Goal: Transaction & Acquisition: Obtain resource

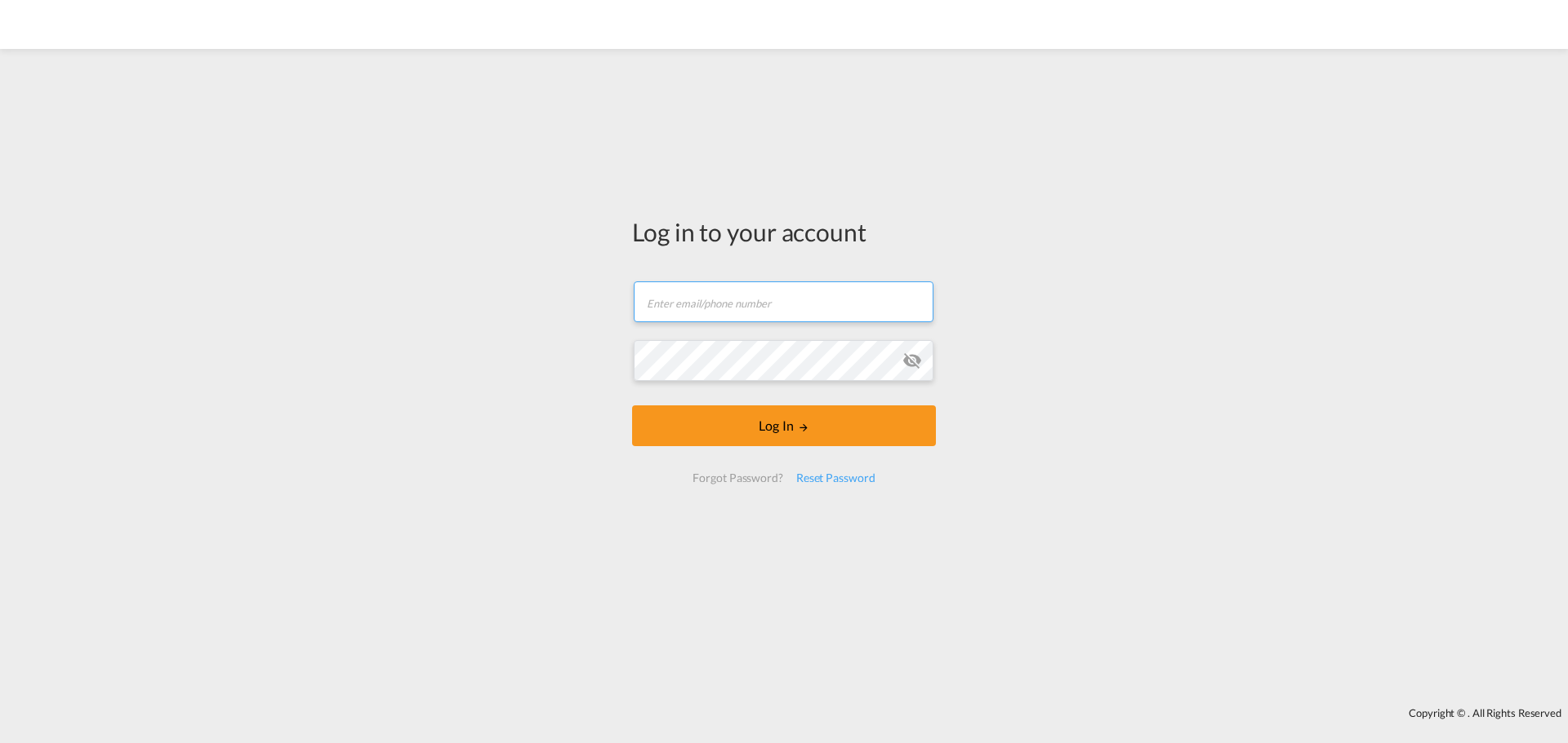
click at [808, 303] on input "text" at bounding box center [783, 302] width 299 height 41
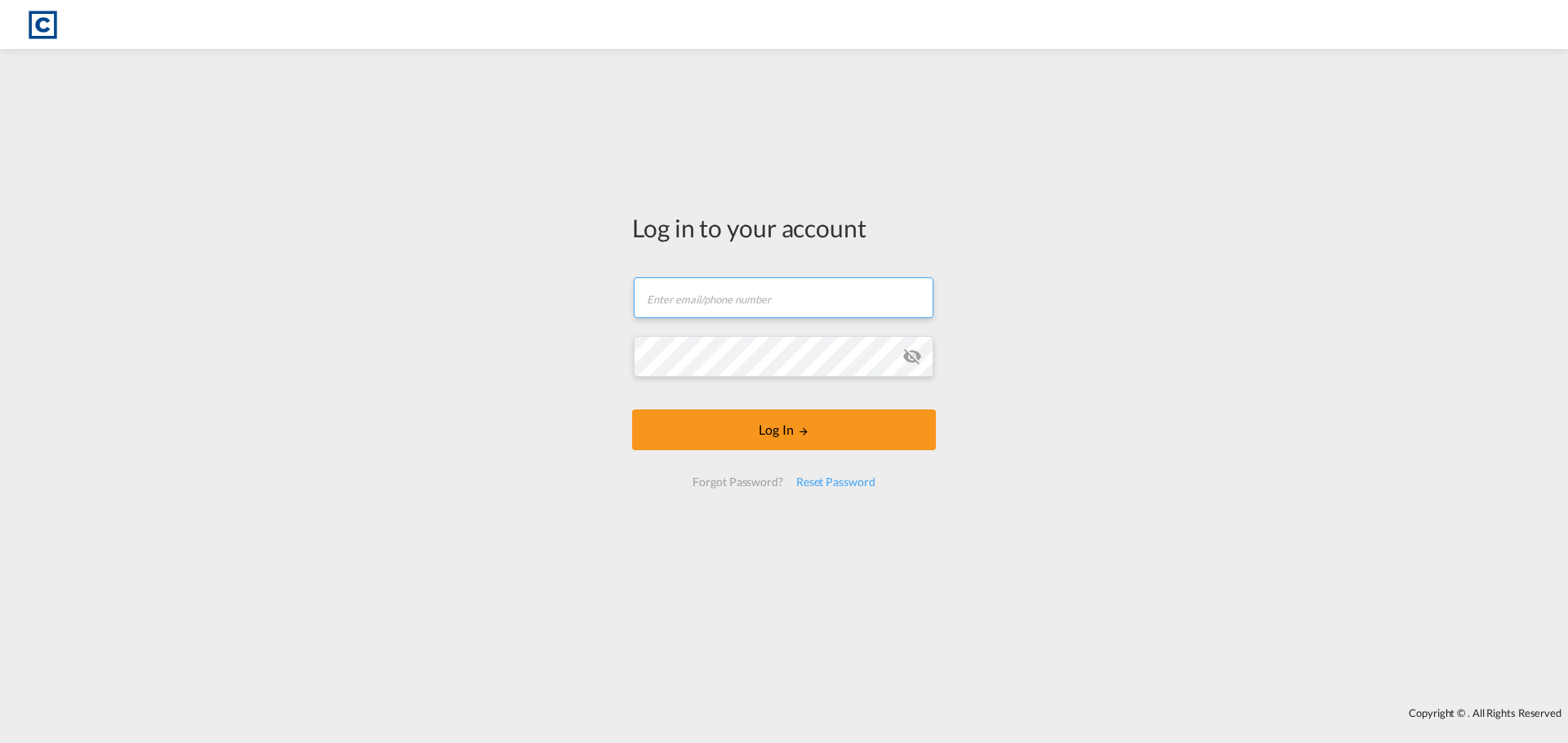
type input "[PERSON_NAME][EMAIL_ADDRESS][DOMAIN_NAME]"
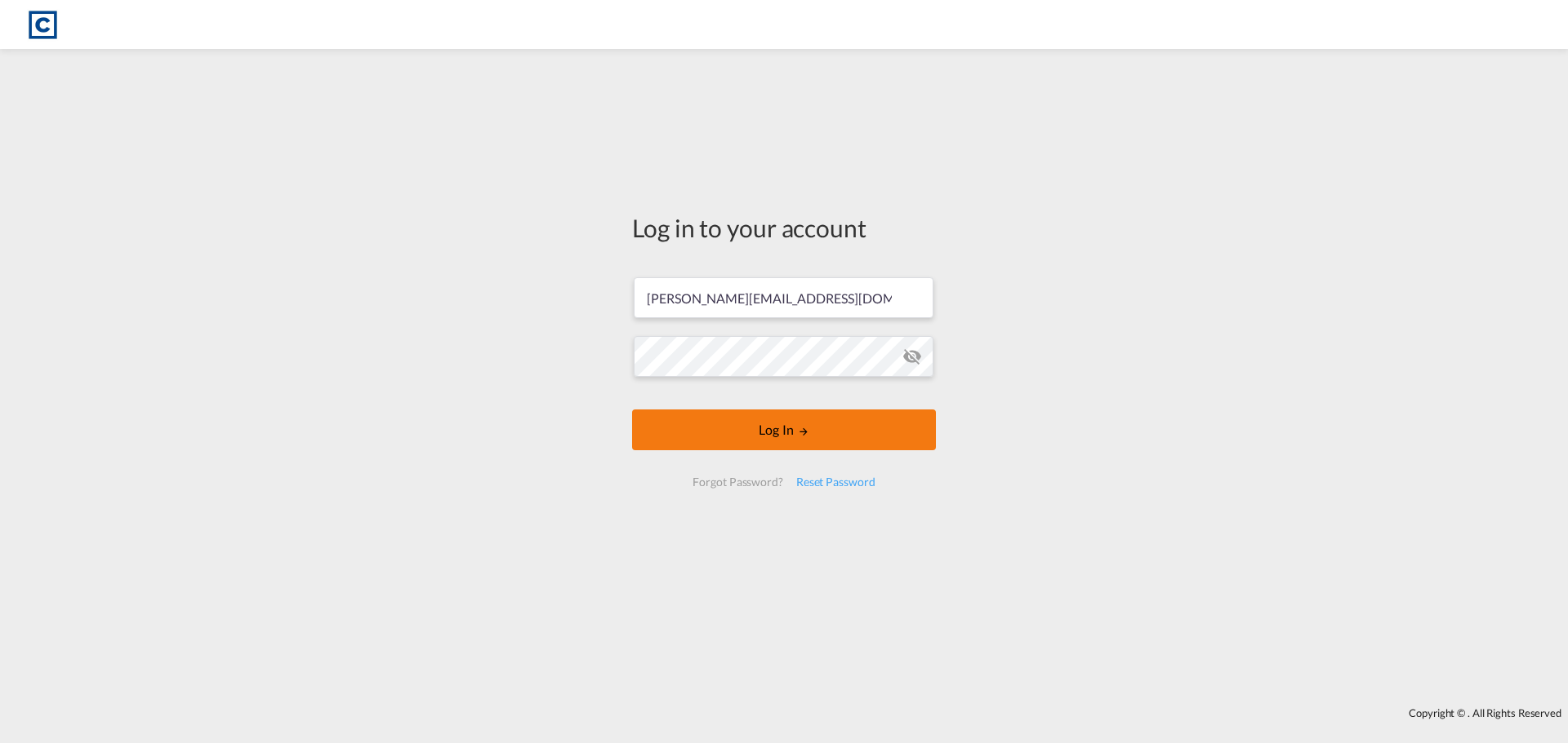
click at [805, 431] on md-icon "LOGIN" at bounding box center [803, 431] width 11 height 11
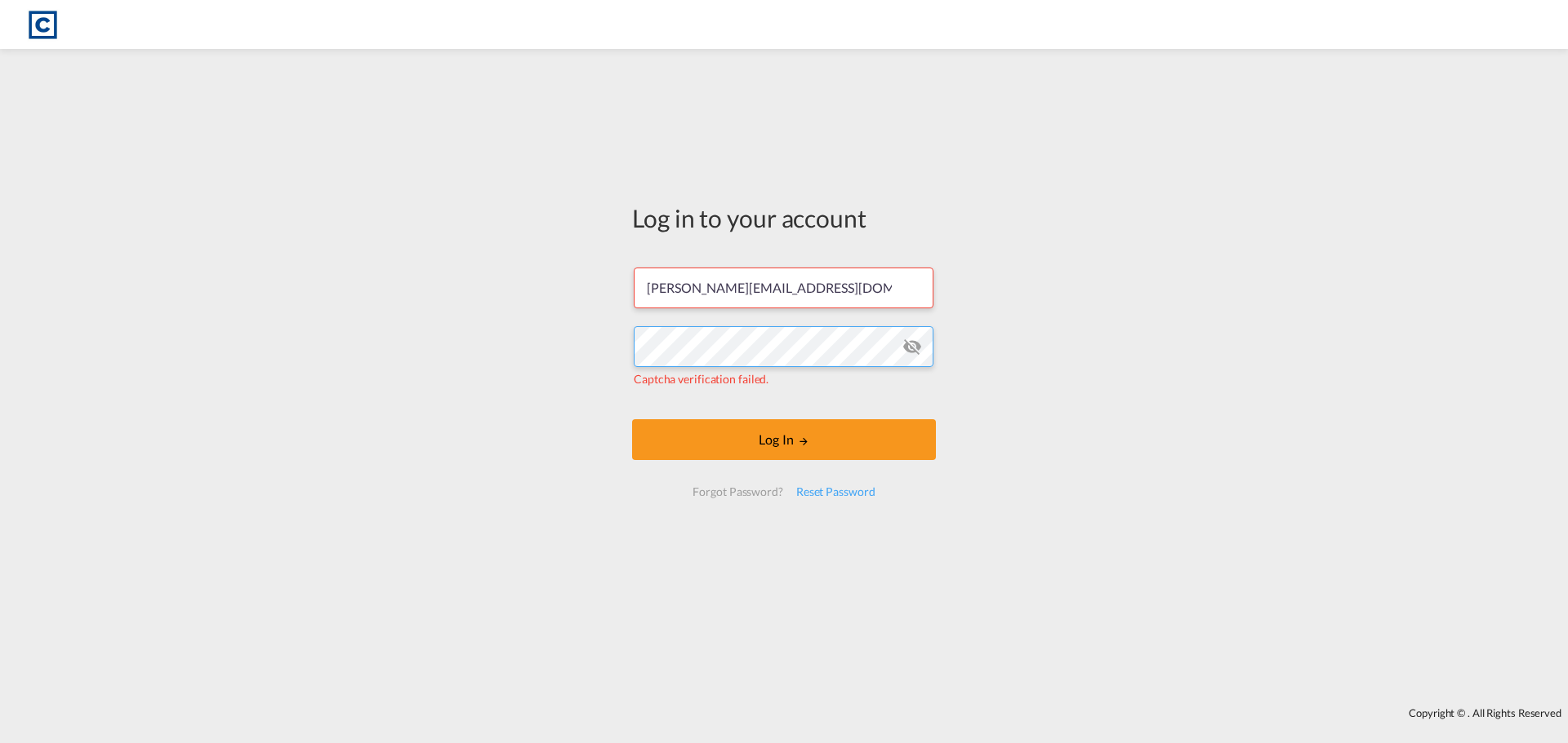
click at [586, 327] on div "Log in to your account hannah.nutter@cardinalgl.com Captcha verification failed…" at bounding box center [784, 378] width 1568 height 642
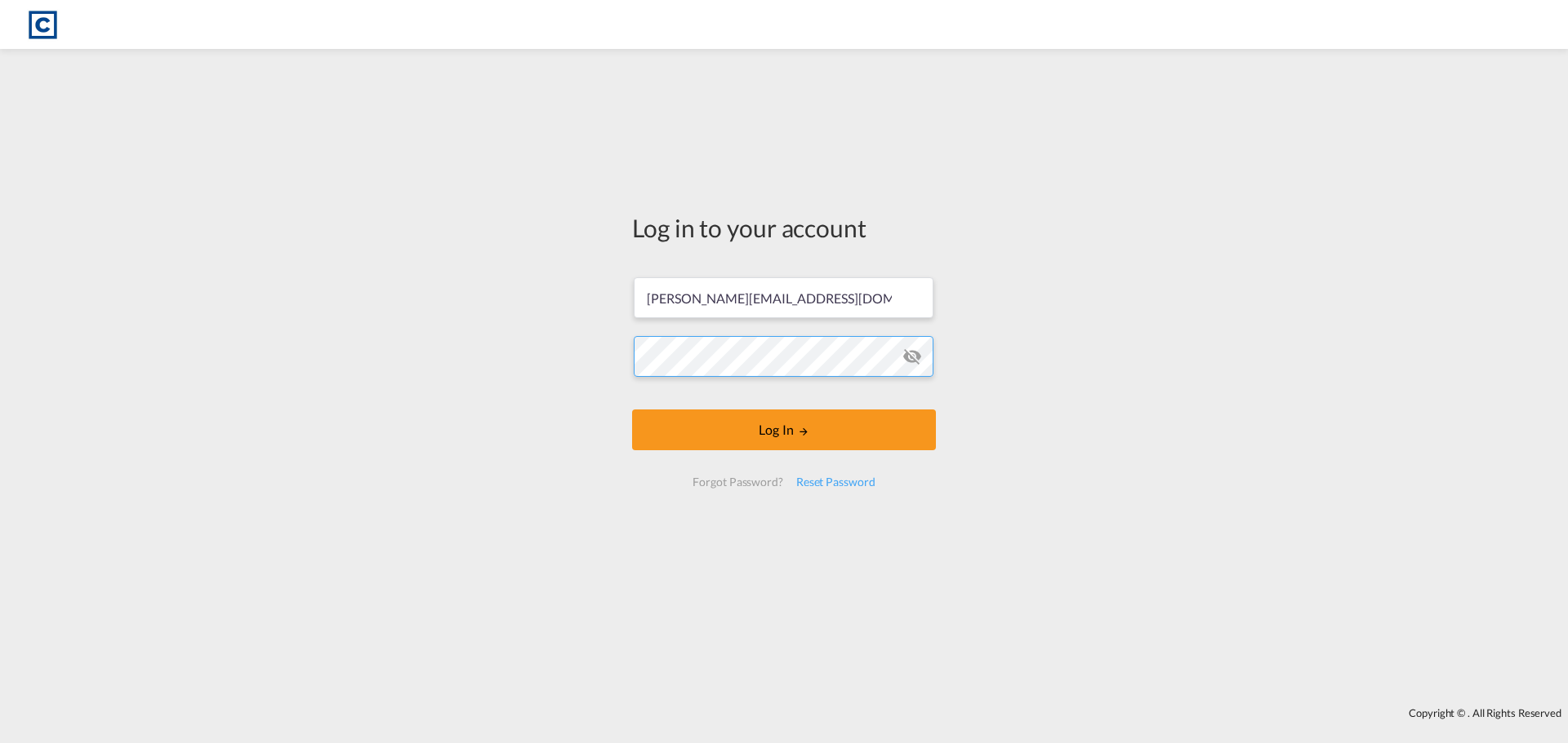
click at [632, 410] on button "Log In" at bounding box center [784, 430] width 304 height 41
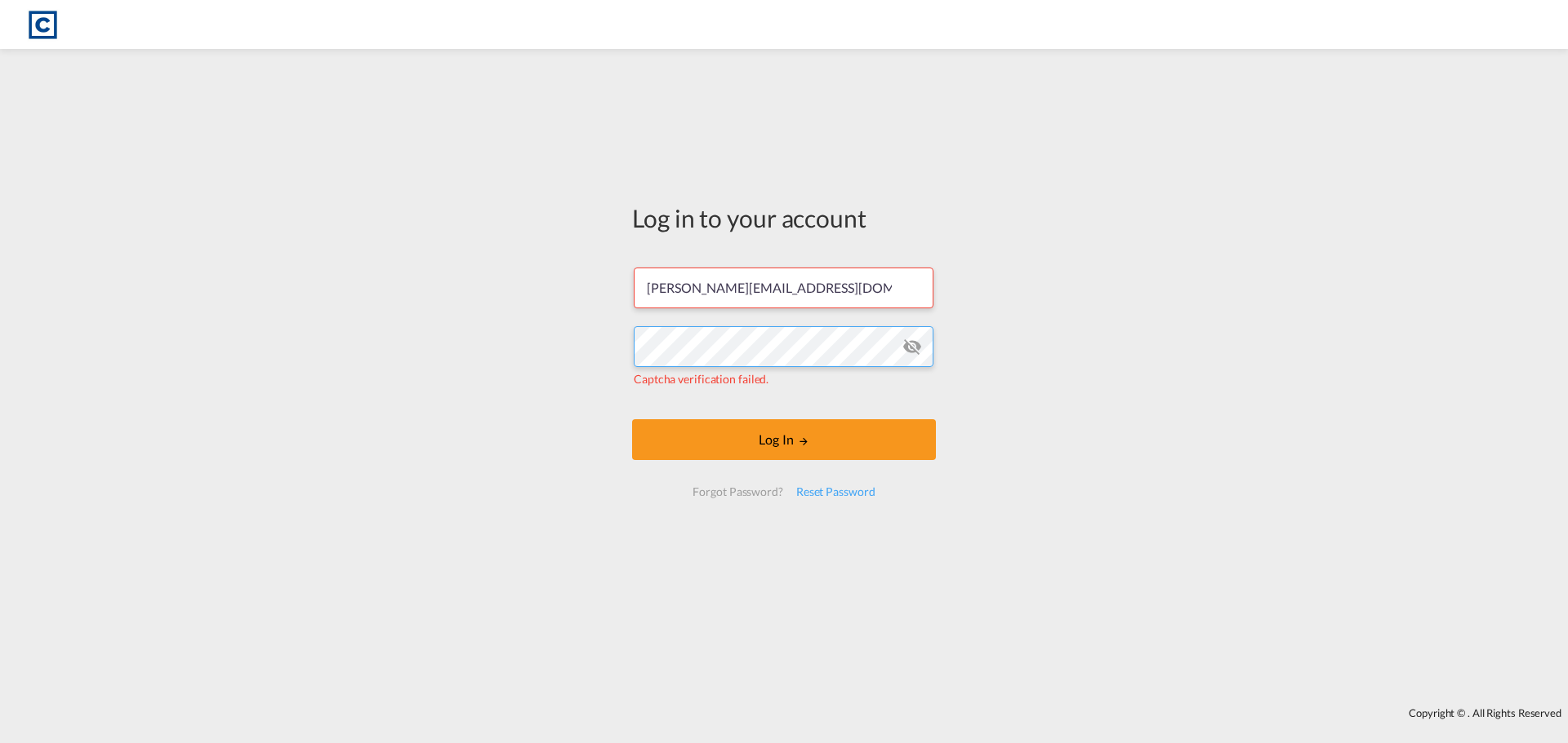
click at [605, 354] on div "Log in to your account hannah.nutter@cardinalgl.com Captcha verification failed…" at bounding box center [784, 378] width 1568 height 642
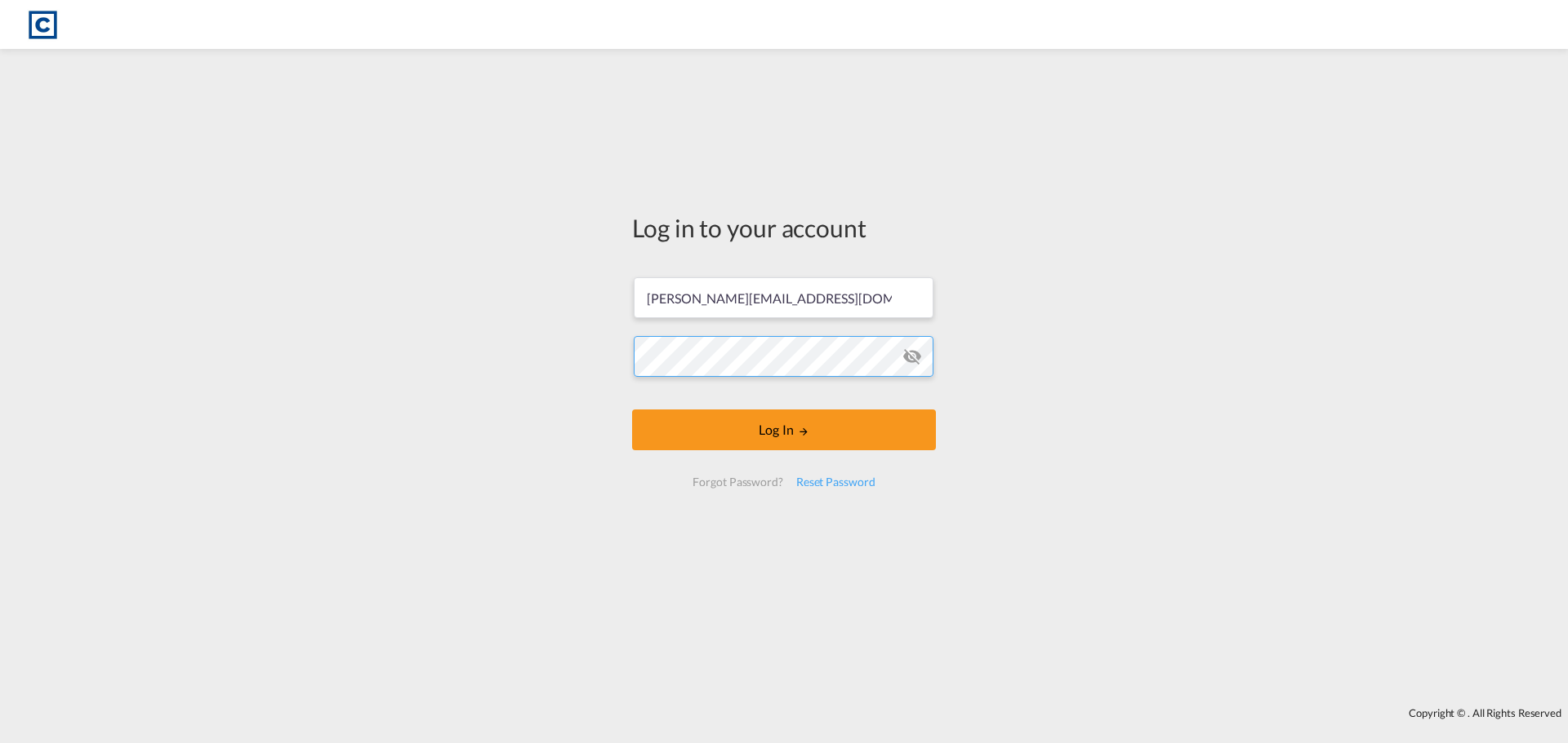
click at [632, 410] on button "Log In" at bounding box center [784, 430] width 304 height 41
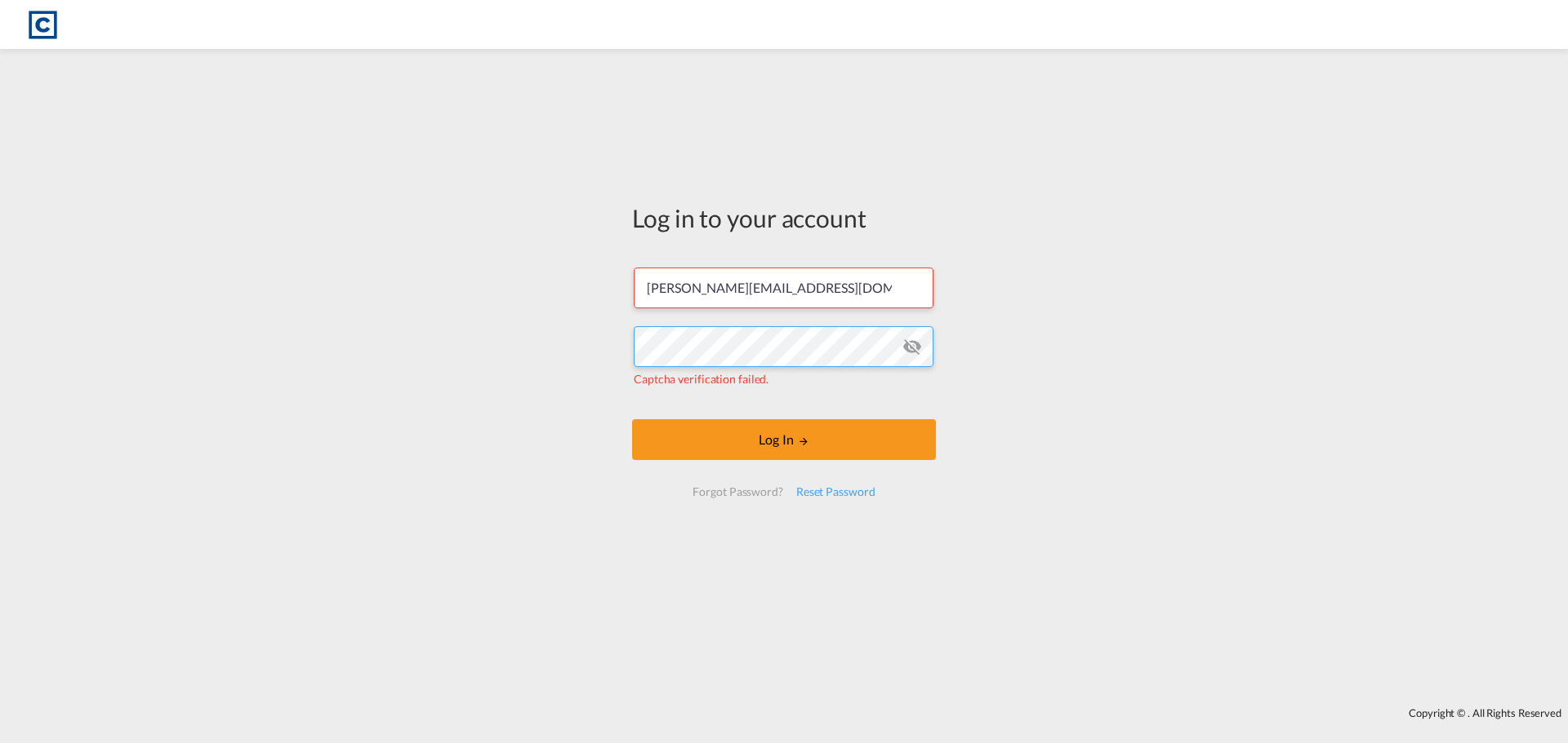
click at [461, 327] on div "Log in to your account hannah.nutter@cardinalgl.com Captcha verification failed…" at bounding box center [784, 378] width 1568 height 642
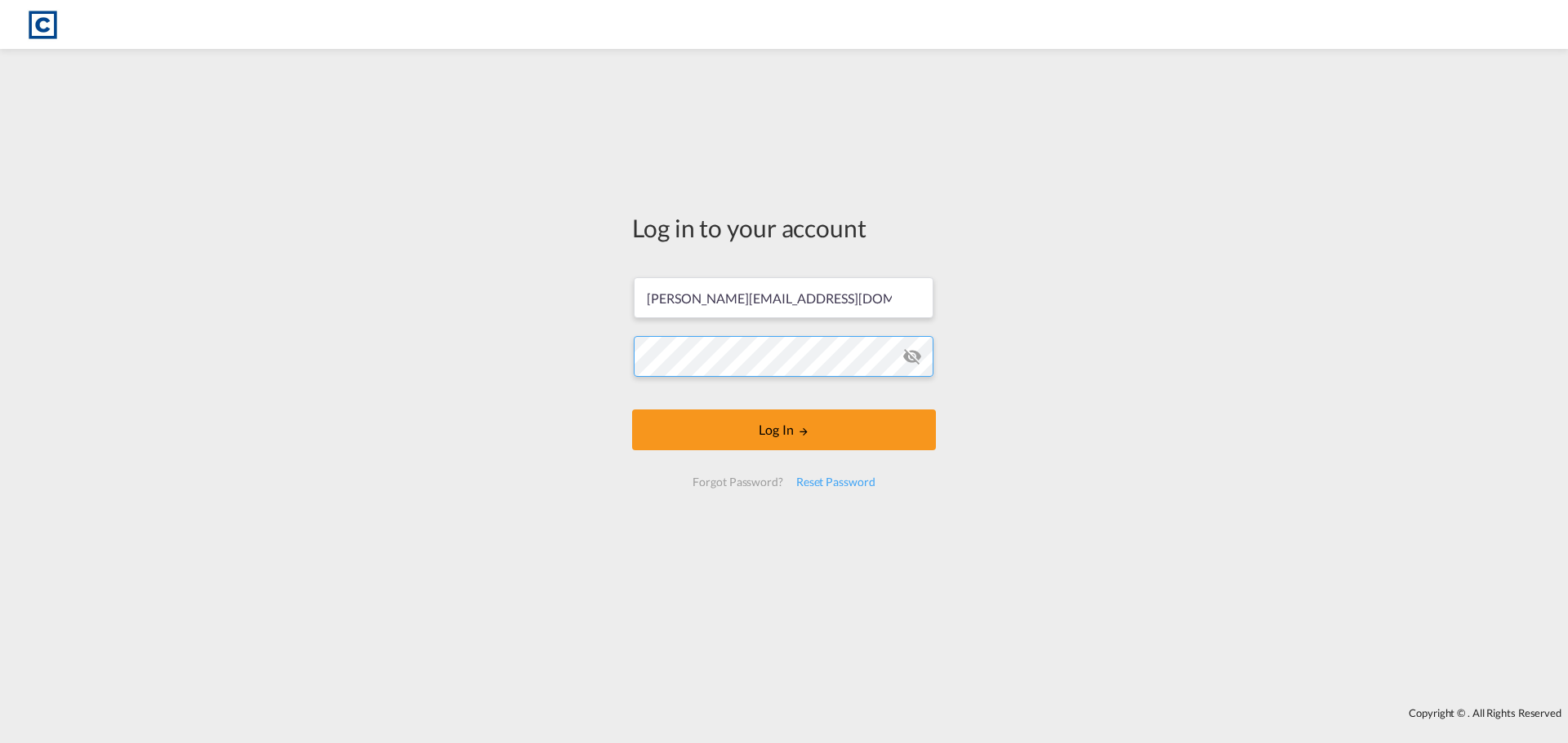
click at [632, 410] on button "Log In" at bounding box center [784, 430] width 304 height 41
click at [759, 438] on button "Log In" at bounding box center [784, 430] width 304 height 41
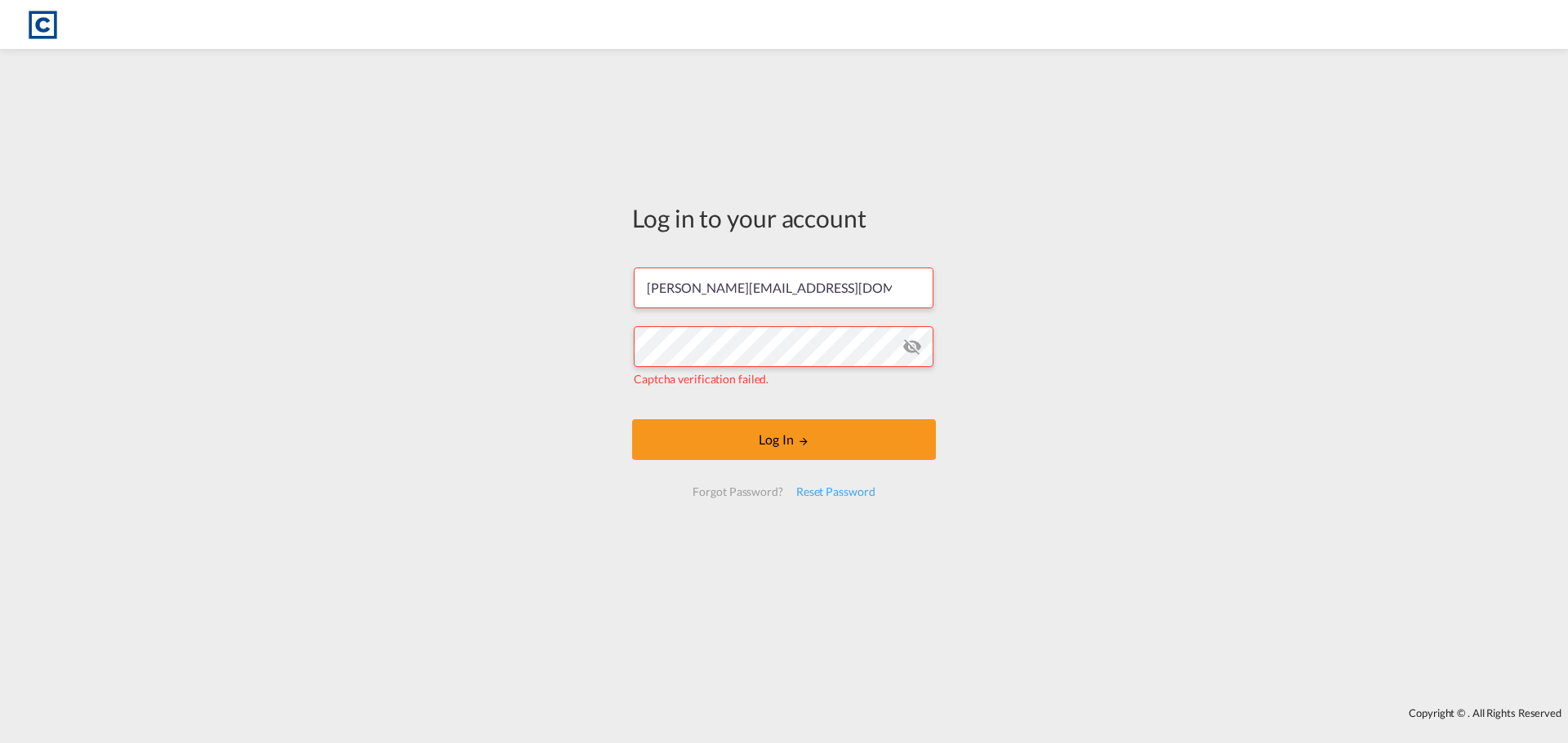
click at [1114, 140] on div "Log in to your account hannah.nutter@cardinalgl.com Captcha verification failed…" at bounding box center [784, 378] width 1568 height 642
click at [442, 311] on div "Log in to your account hannah.nutter@cardinalgl.com Captcha verification failed…" at bounding box center [784, 378] width 1568 height 642
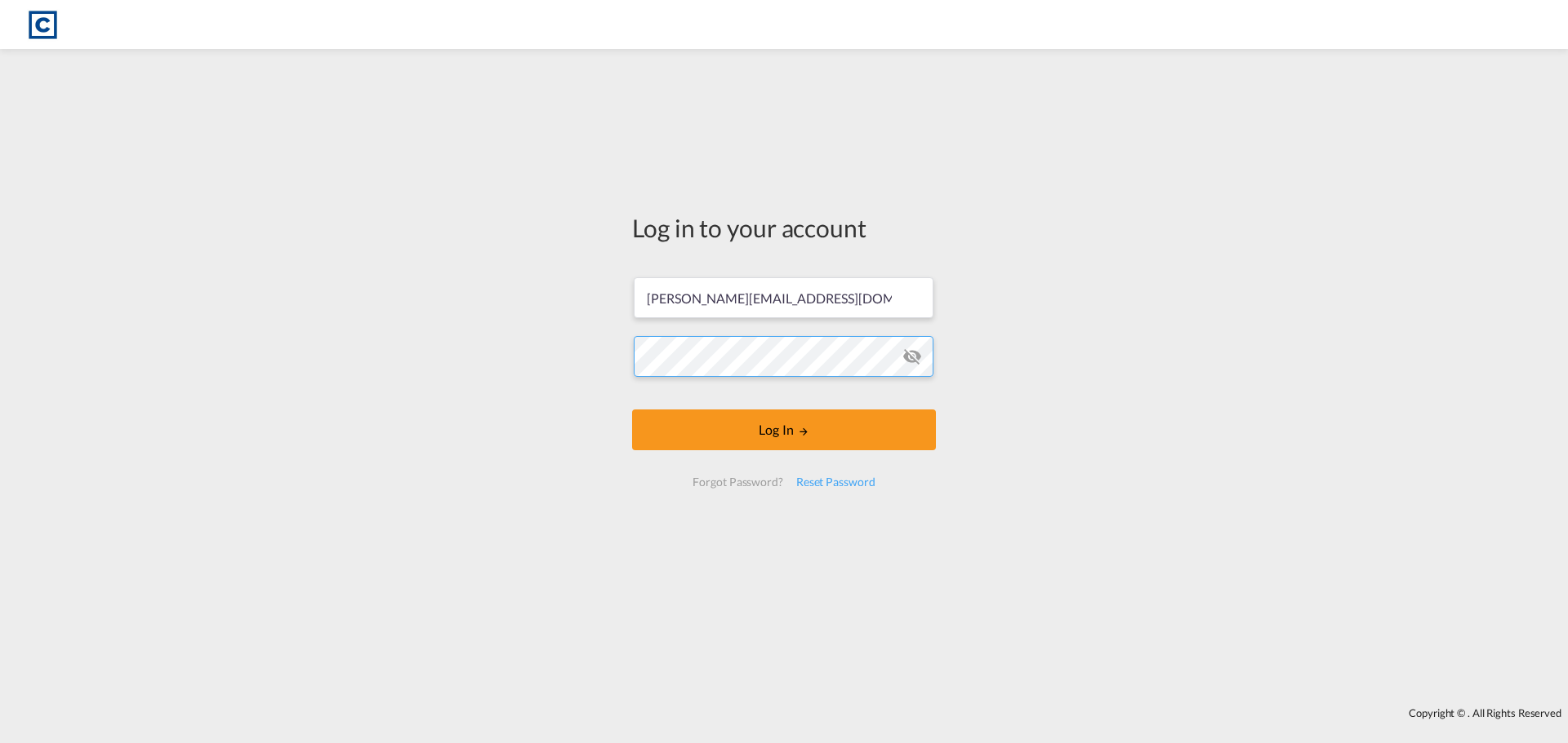
click at [632, 410] on button "Log In" at bounding box center [784, 430] width 304 height 41
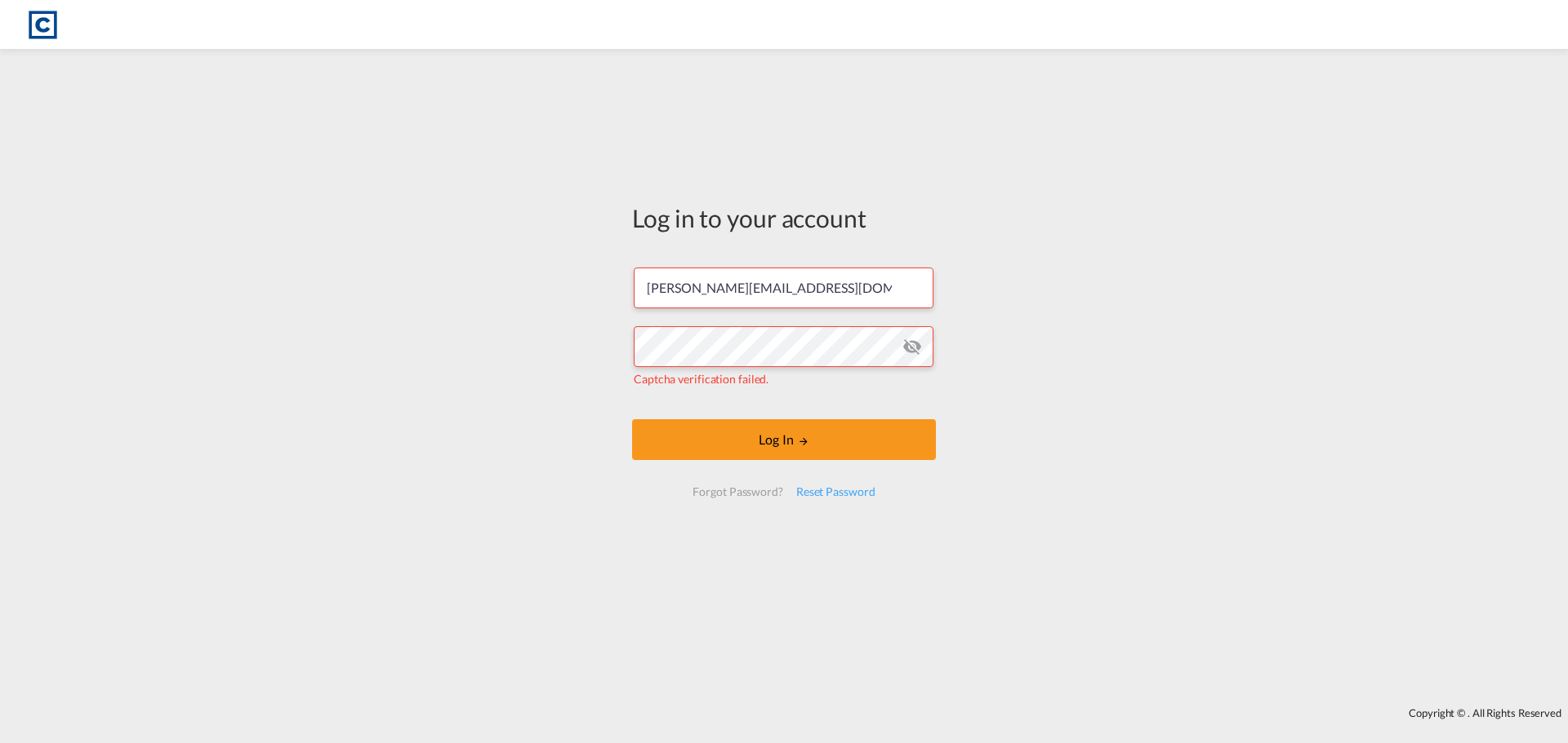
click at [1222, 340] on div "Log in to your account hannah.nutter@cardinalgl.com Captcha verification failed…" at bounding box center [784, 378] width 1568 height 642
click at [505, 350] on div "Log in to your account hannah.nutter@cardinalgl.com Captcha verification failed…" at bounding box center [784, 378] width 1568 height 642
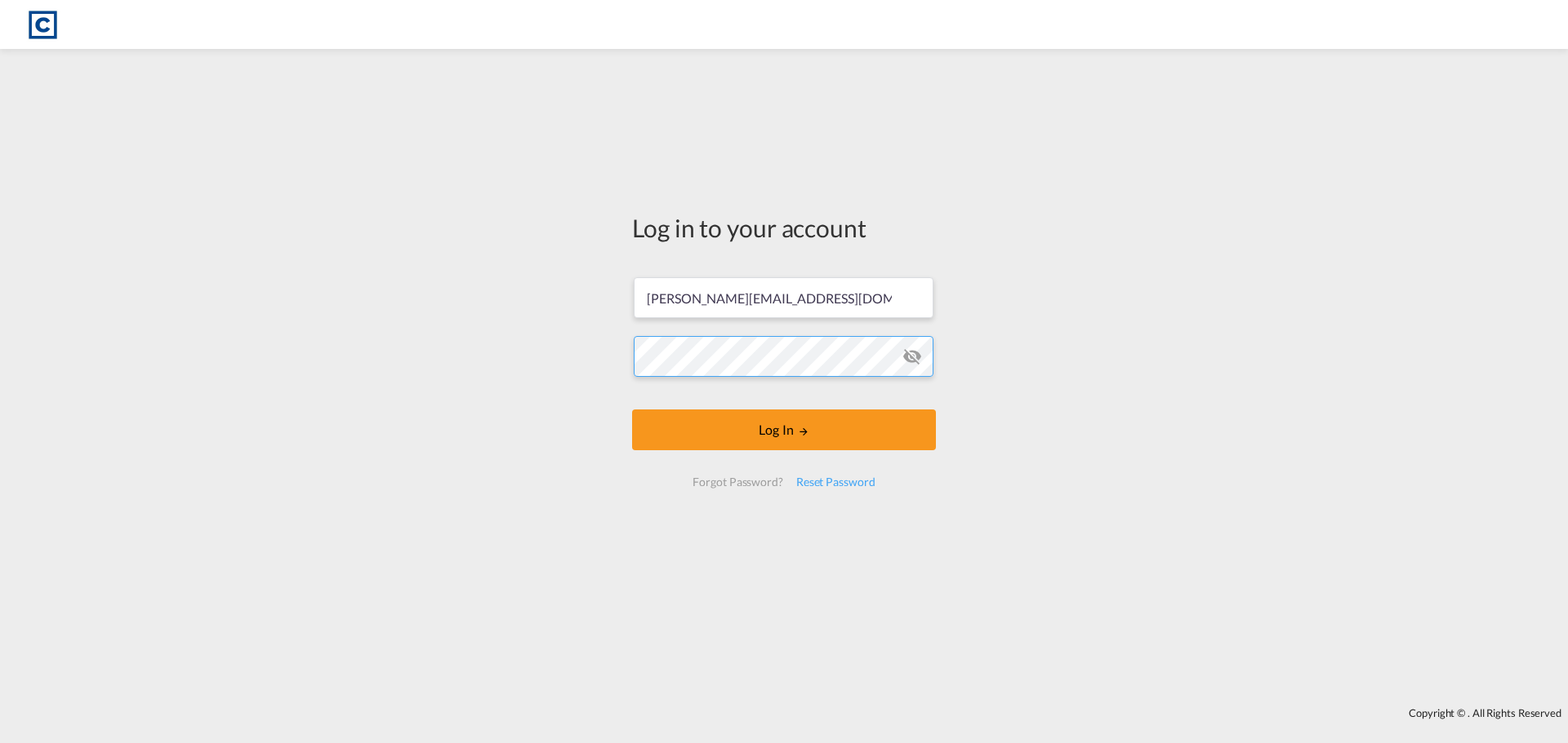
click at [632, 410] on button "Log In" at bounding box center [784, 430] width 304 height 41
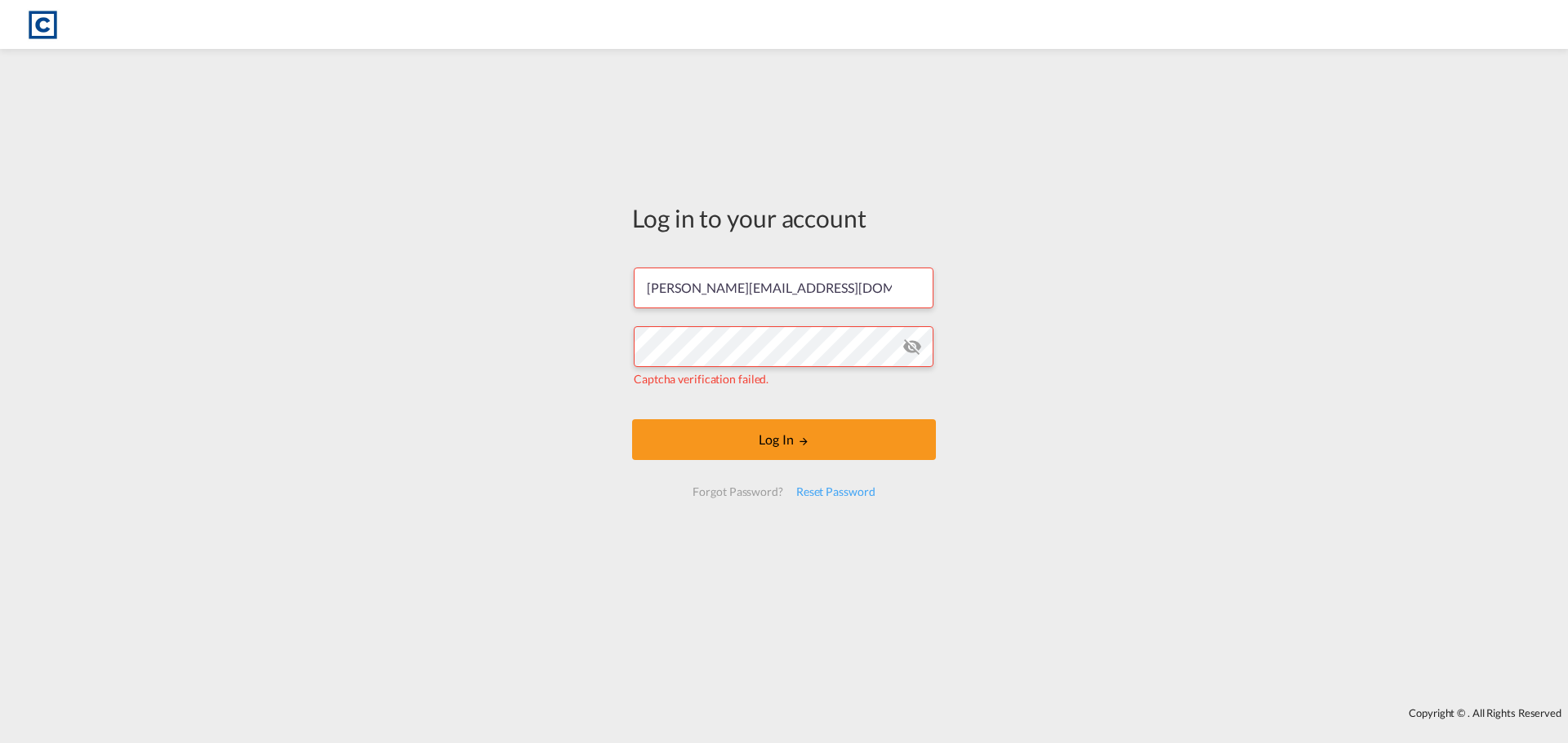
drag, startPoint x: 1560, startPoint y: 167, endPoint x: 1551, endPoint y: 171, distance: 9.8
click at [1555, 171] on div "Log in to your account hannah.nutter@cardinalgl.com Captcha verification failed…" at bounding box center [784, 378] width 1568 height 642
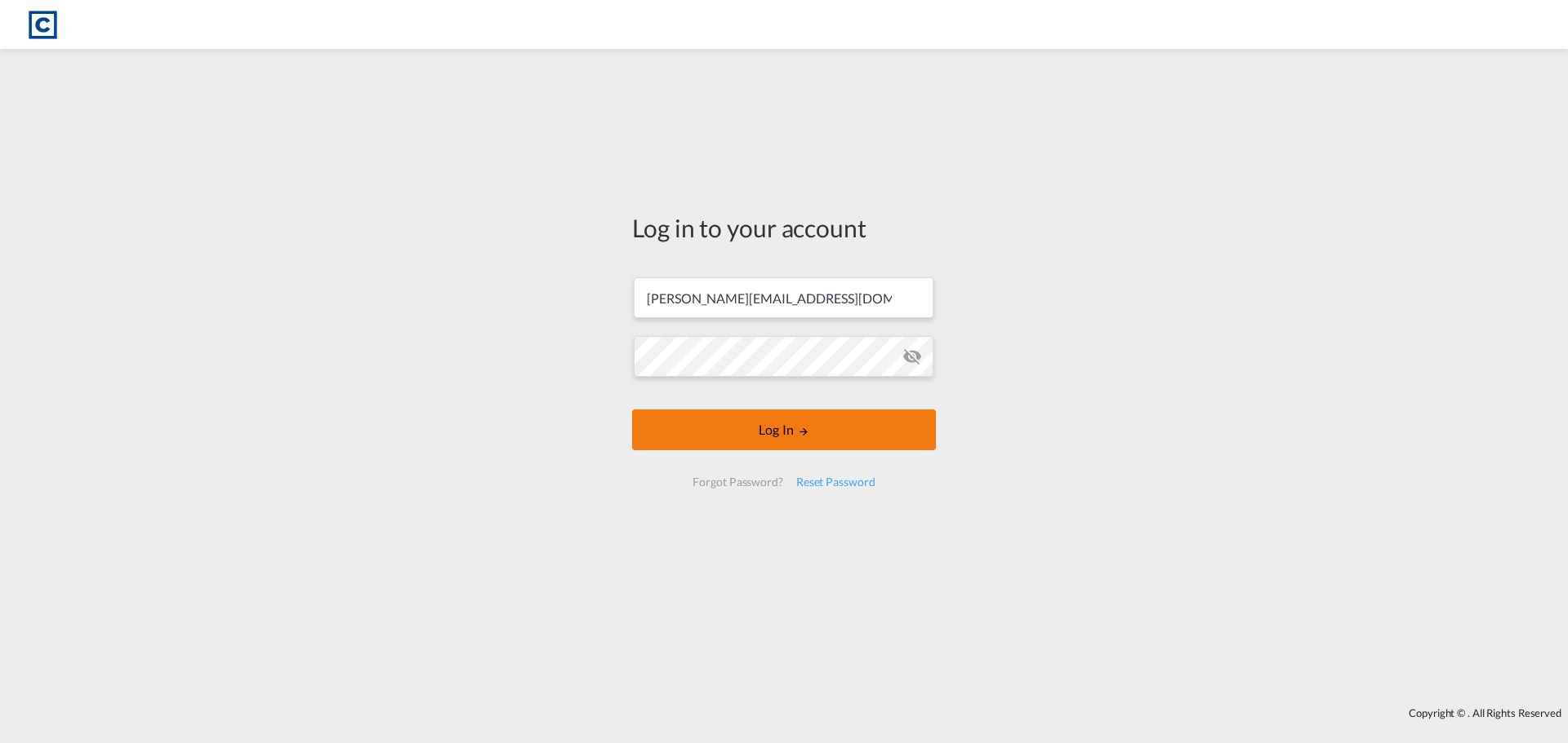
click at [721, 436] on button "Log In" at bounding box center [784, 430] width 304 height 41
click at [803, 435] on md-icon "LOGIN" at bounding box center [803, 431] width 11 height 11
drag, startPoint x: 745, startPoint y: 426, endPoint x: 758, endPoint y: 437, distance: 17.0
click at [745, 431] on button "Log In" at bounding box center [784, 430] width 304 height 41
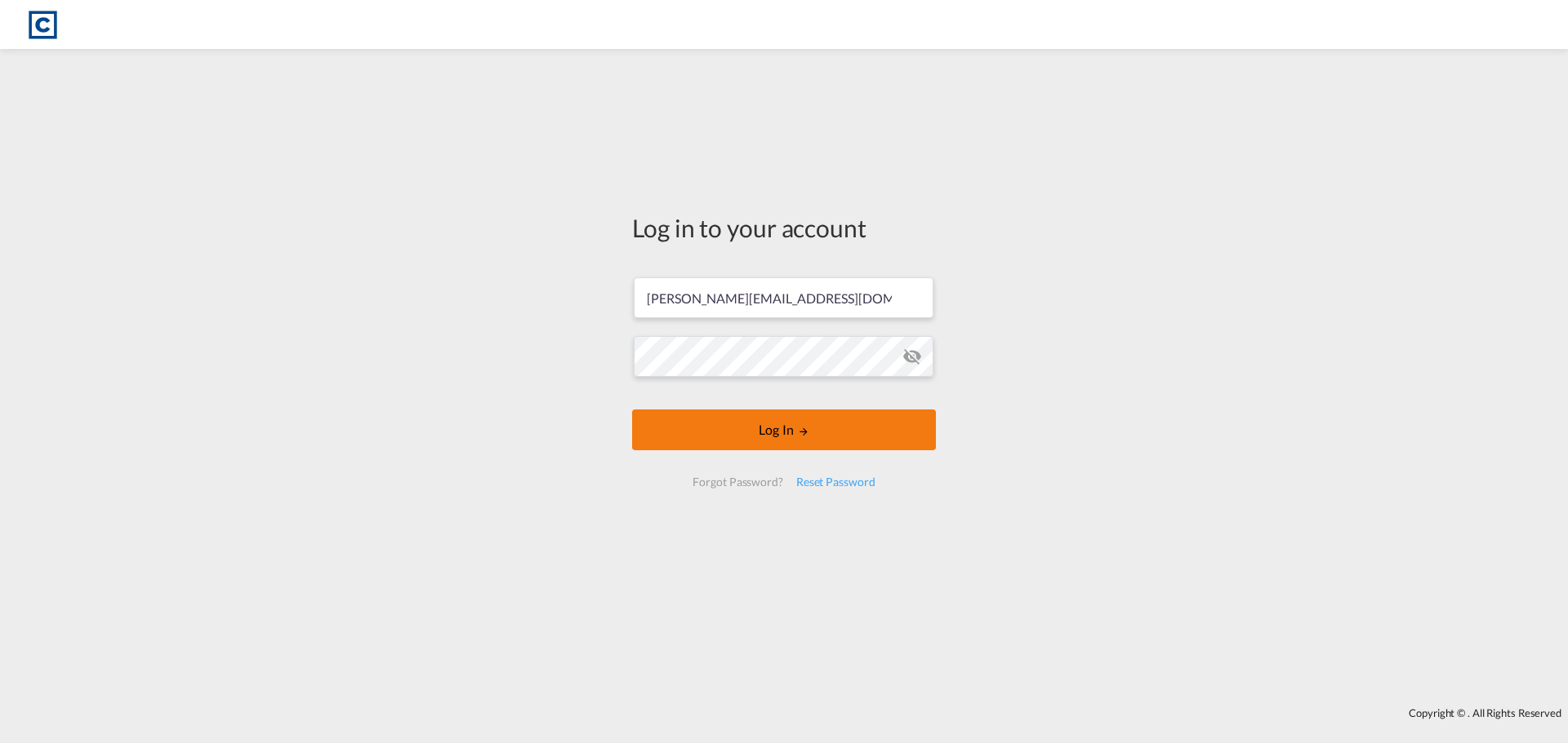
click at [760, 432] on button "Log In" at bounding box center [784, 430] width 304 height 41
click at [1238, 457] on div "Log in to your account [PERSON_NAME][EMAIL_ADDRESS][DOMAIN_NAME] Log In Forgot …" at bounding box center [784, 378] width 1568 height 642
drag, startPoint x: 839, startPoint y: 430, endPoint x: 816, endPoint y: 416, distance: 26.9
click at [838, 430] on button "Log In" at bounding box center [784, 430] width 304 height 41
click at [608, 352] on div "Log in to your account [PERSON_NAME][EMAIL_ADDRESS][DOMAIN_NAME] Log In Forgot …" at bounding box center [784, 378] width 1568 height 642
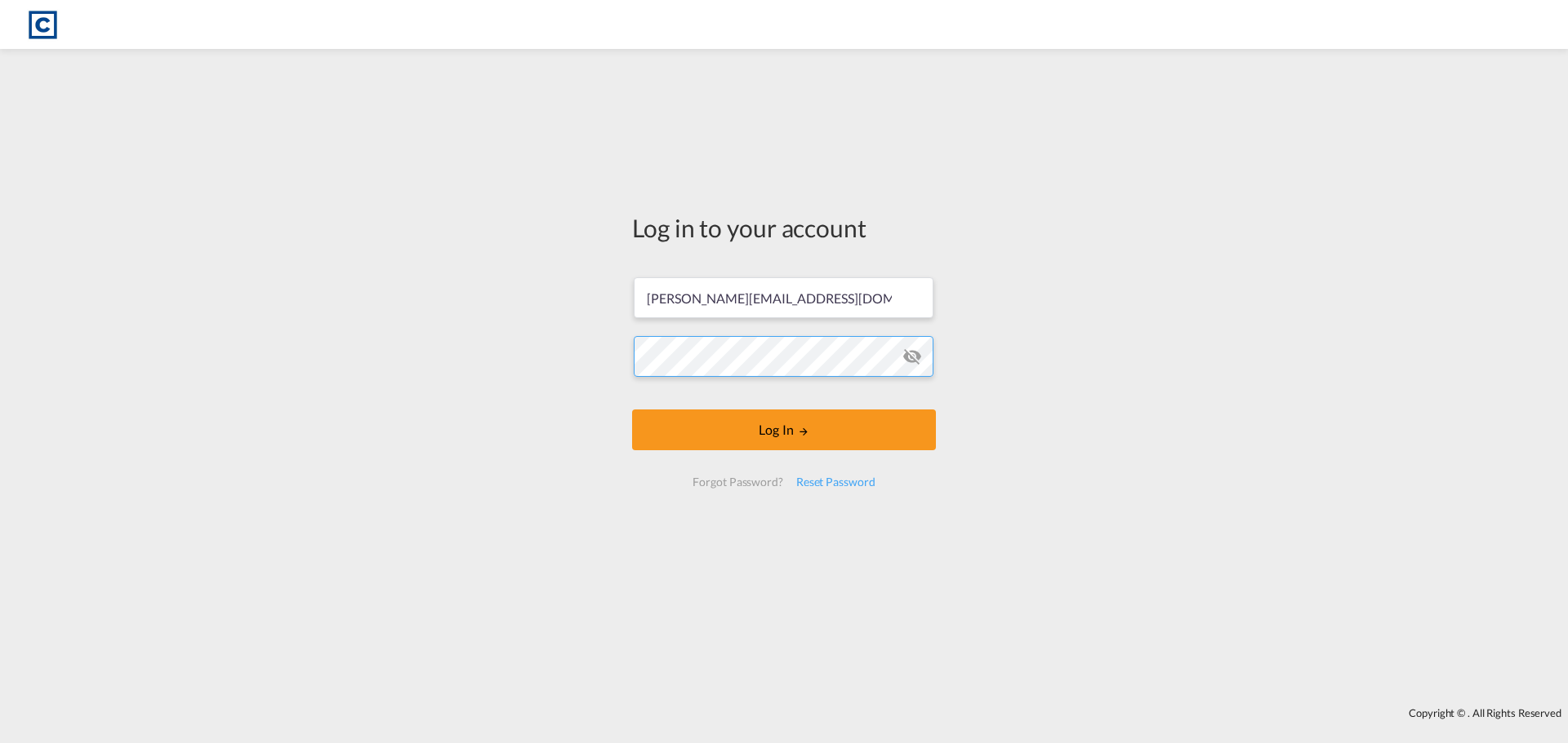
click at [632, 410] on button "Log In" at bounding box center [784, 430] width 304 height 41
click at [1177, 590] on div "Log in to your account [PERSON_NAME][EMAIL_ADDRESS][DOMAIN_NAME] Log In Forgot …" at bounding box center [784, 378] width 1568 height 642
click at [861, 429] on button "Log In" at bounding box center [784, 430] width 304 height 41
drag, startPoint x: 846, startPoint y: 477, endPoint x: 1073, endPoint y: 535, distance: 234.3
click at [845, 478] on div "Reset Password" at bounding box center [836, 482] width 92 height 30
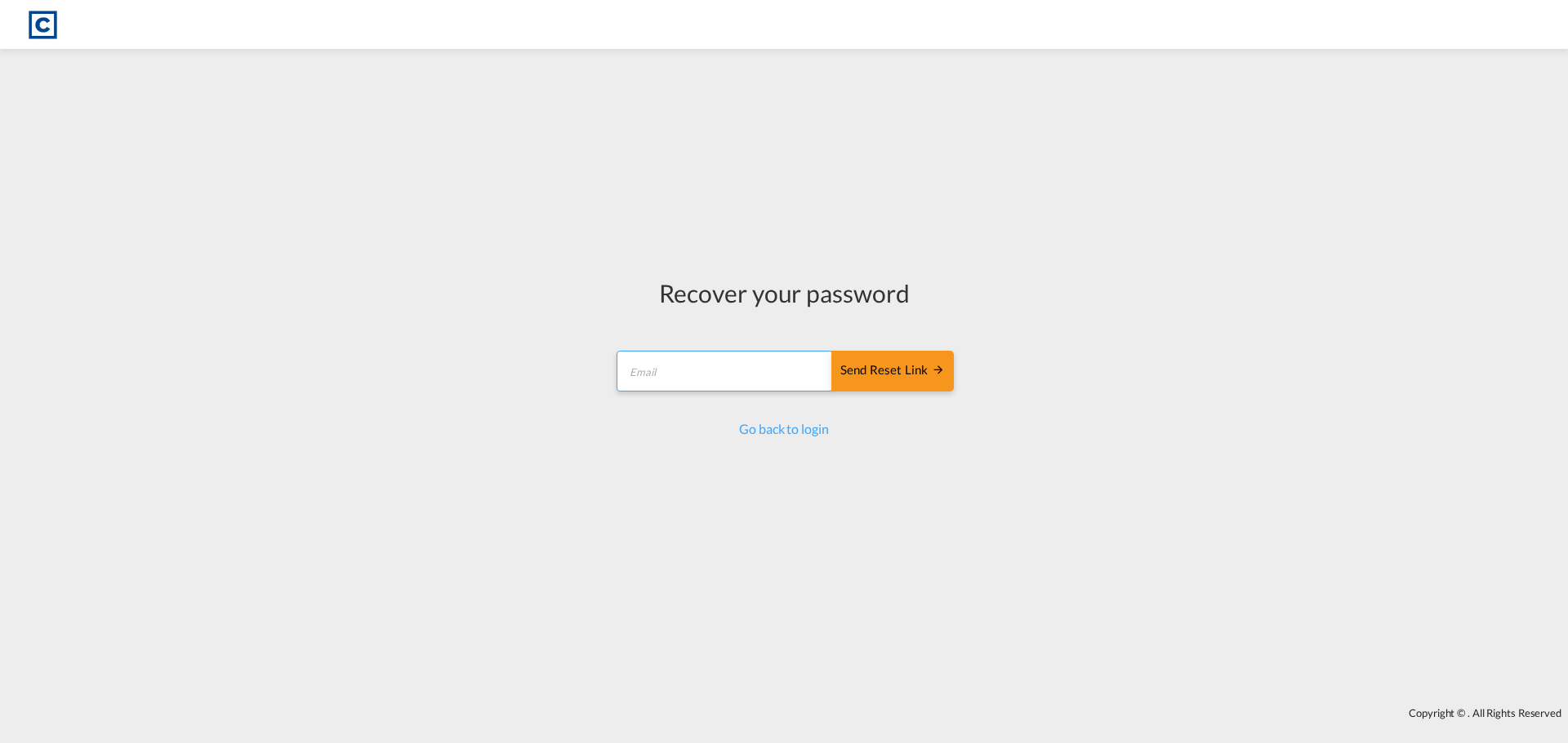
click at [766, 371] on input "email" at bounding box center [724, 371] width 216 height 41
type input "[PERSON_NAME][EMAIL_ADDRESS][DOMAIN_NAME]"
click at [894, 362] on div "Recover your password hannah.nutter@cardinalgl.com Send reset link Send reset l…" at bounding box center [784, 357] width 339 height 162
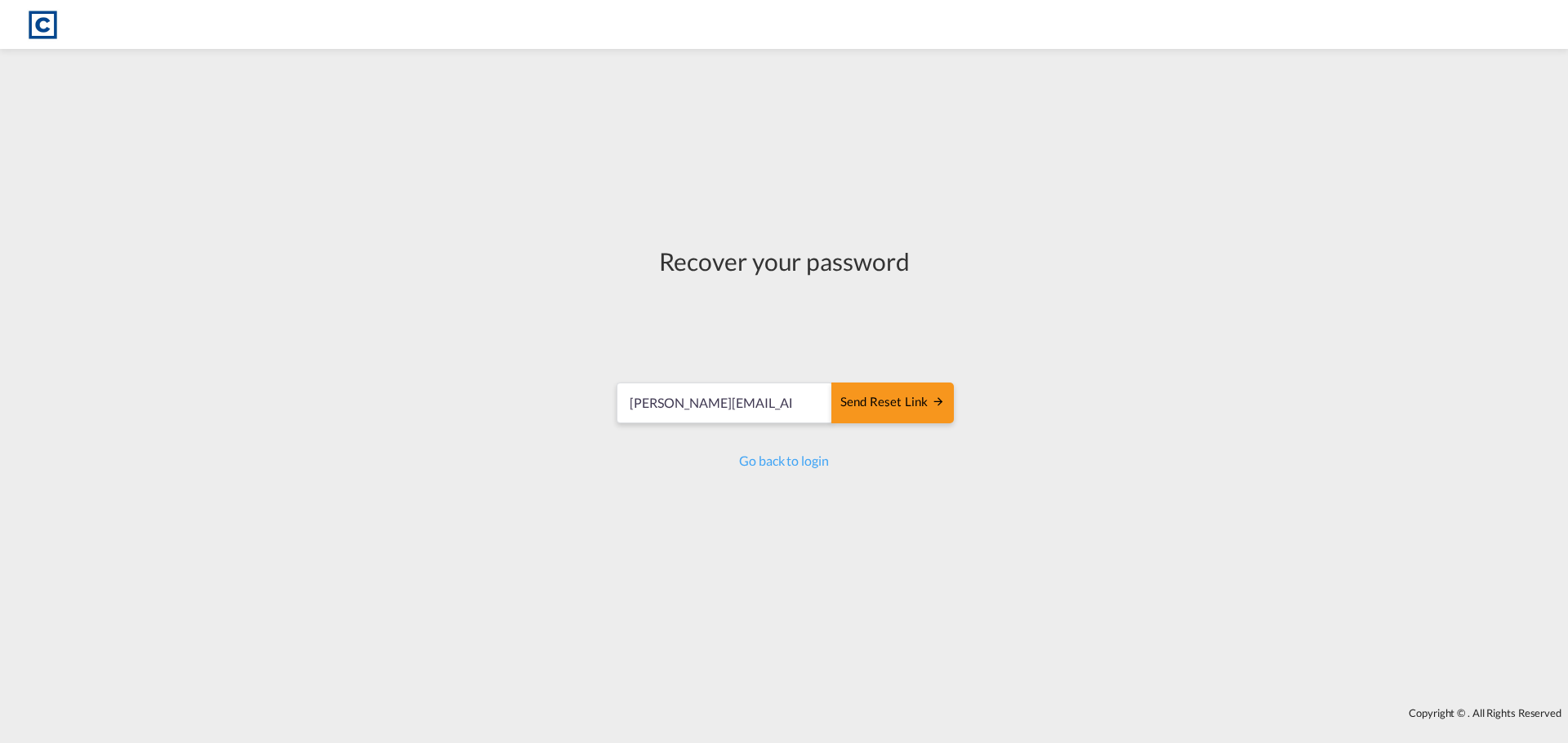
click at [916, 569] on div "Recover your password hannah.nutter@cardinalgl.com Send reset link Send reset l…" at bounding box center [784, 358] width 364 height 600
click at [930, 419] on button "Send reset link" at bounding box center [893, 403] width 122 height 41
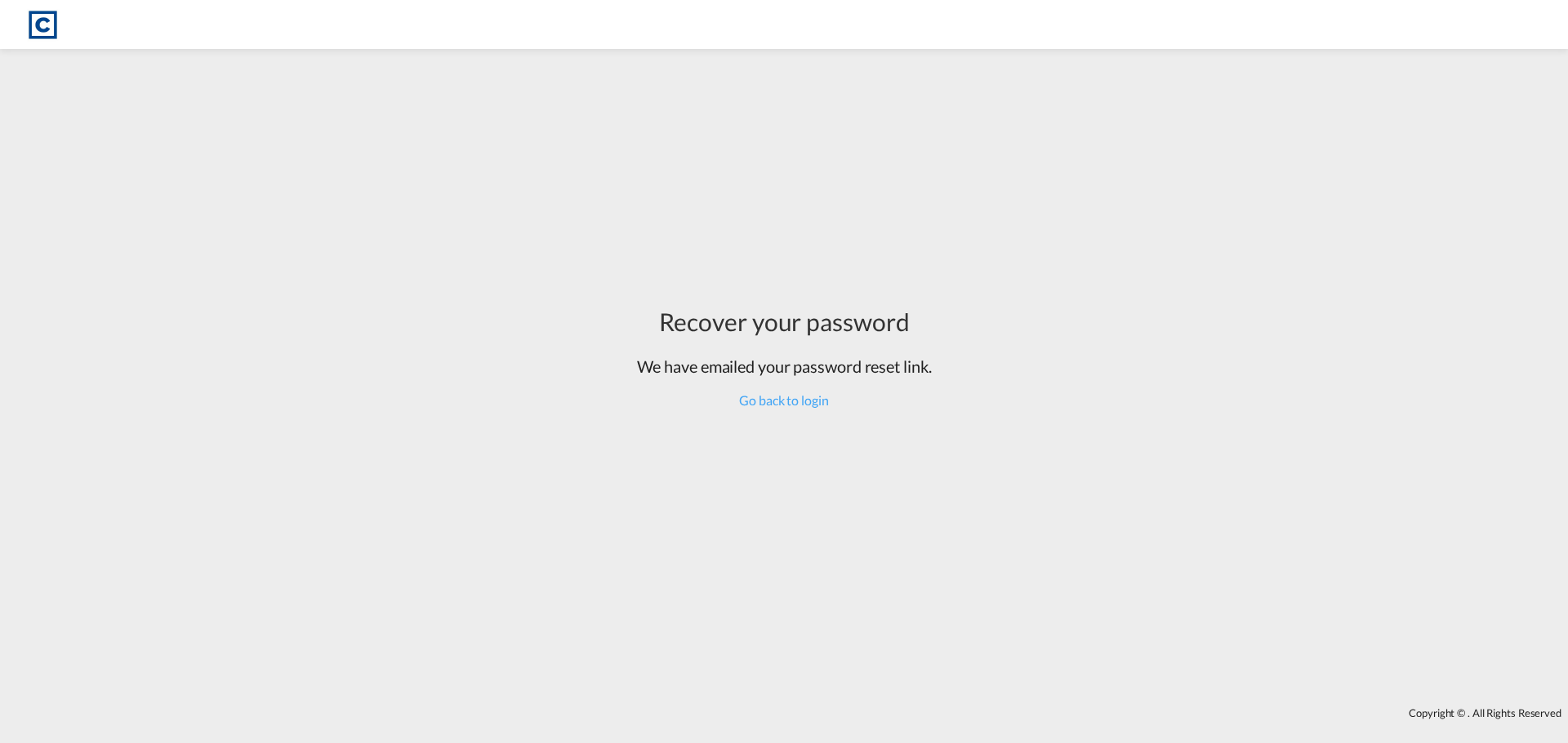
drag, startPoint x: 1128, startPoint y: 158, endPoint x: 1130, endPoint y: 189, distance: 31.1
click at [1128, 160] on div "Recover your password We have emailed your password reset link. Go back to login" at bounding box center [784, 378] width 1568 height 642
drag, startPoint x: 52, startPoint y: 22, endPoint x: 53, endPoint y: 51, distance: 29.0
click at [51, 21] on img at bounding box center [43, 24] width 37 height 37
drag, startPoint x: 787, startPoint y: 390, endPoint x: 803, endPoint y: 395, distance: 16.8
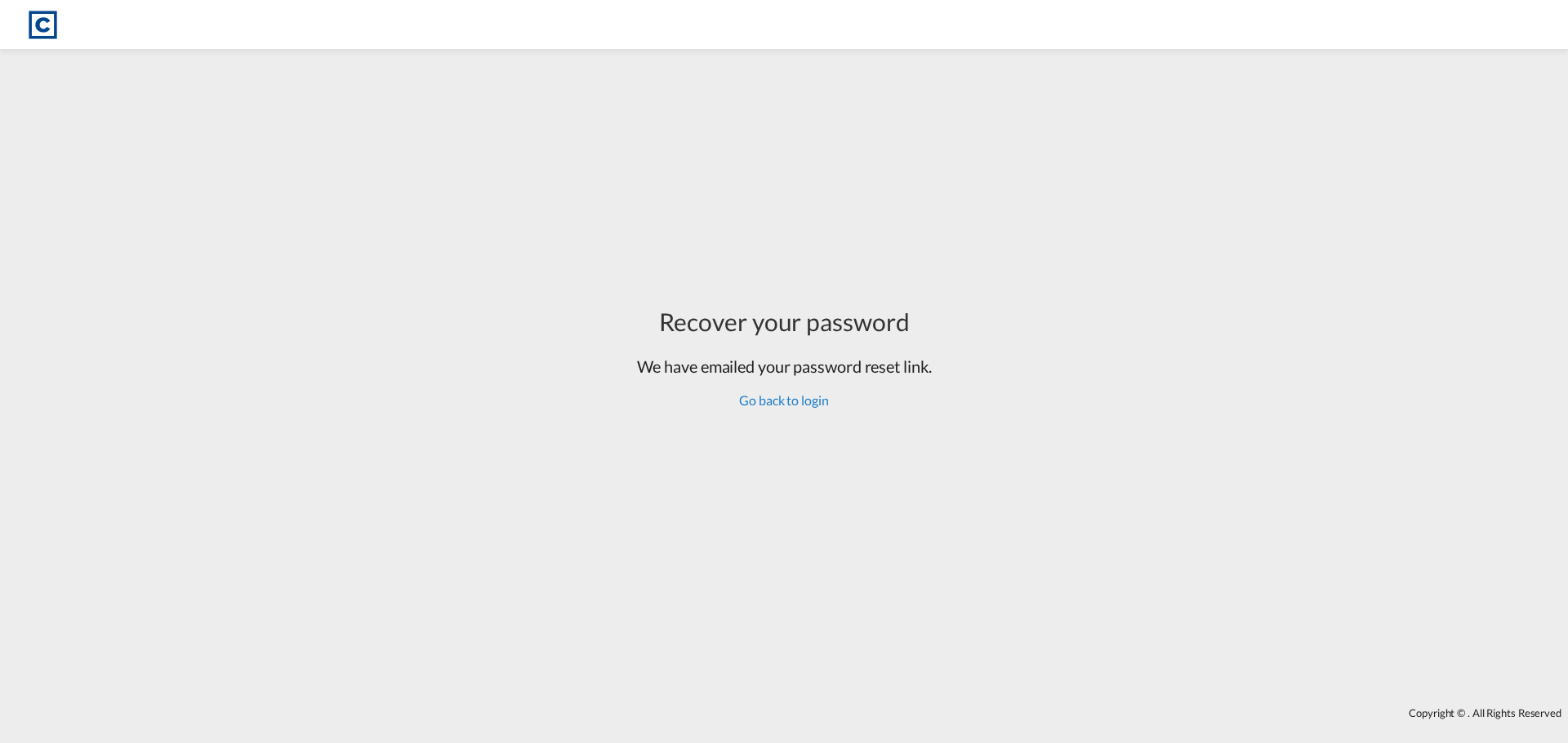
click at [793, 391] on div "Recover your password We have emailed your password reset link. Go back to login" at bounding box center [784, 357] width 295 height 106
click at [804, 397] on link "Go back to login" at bounding box center [784, 400] width 89 height 16
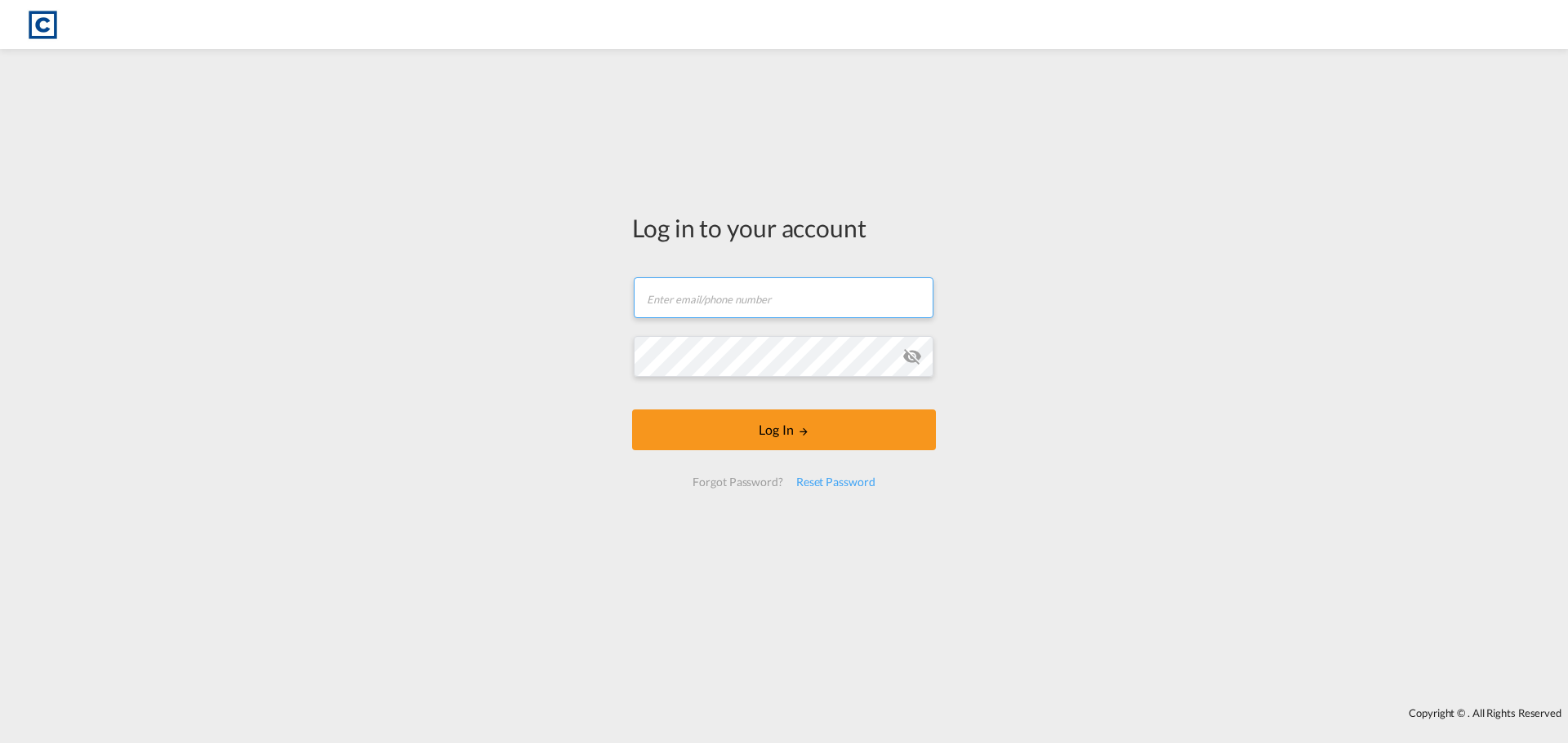
click at [779, 304] on input "text" at bounding box center [783, 297] width 299 height 41
type input "[PERSON_NAME][EMAIL_ADDRESS][DOMAIN_NAME]"
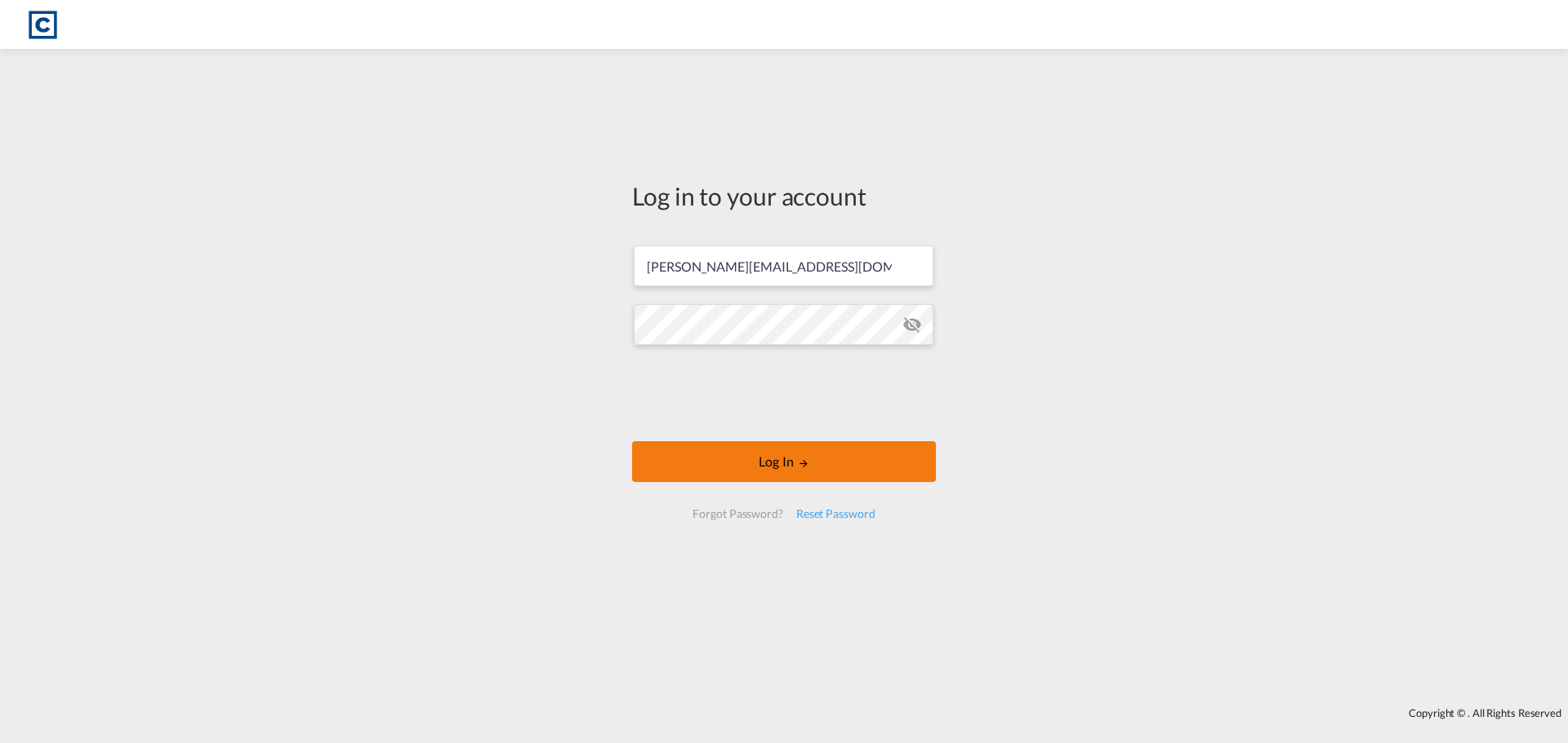
click at [718, 442] on button "Log In" at bounding box center [784, 461] width 304 height 41
click at [716, 446] on button "Log In" at bounding box center [784, 461] width 304 height 41
click at [736, 453] on button "Log In" at bounding box center [784, 461] width 304 height 41
click at [1010, 644] on div "Log in to your account [PERSON_NAME][EMAIL_ADDRESS][DOMAIN_NAME] Log In Forgot …" at bounding box center [784, 378] width 1568 height 642
click at [848, 468] on button "Log In" at bounding box center [784, 461] width 304 height 41
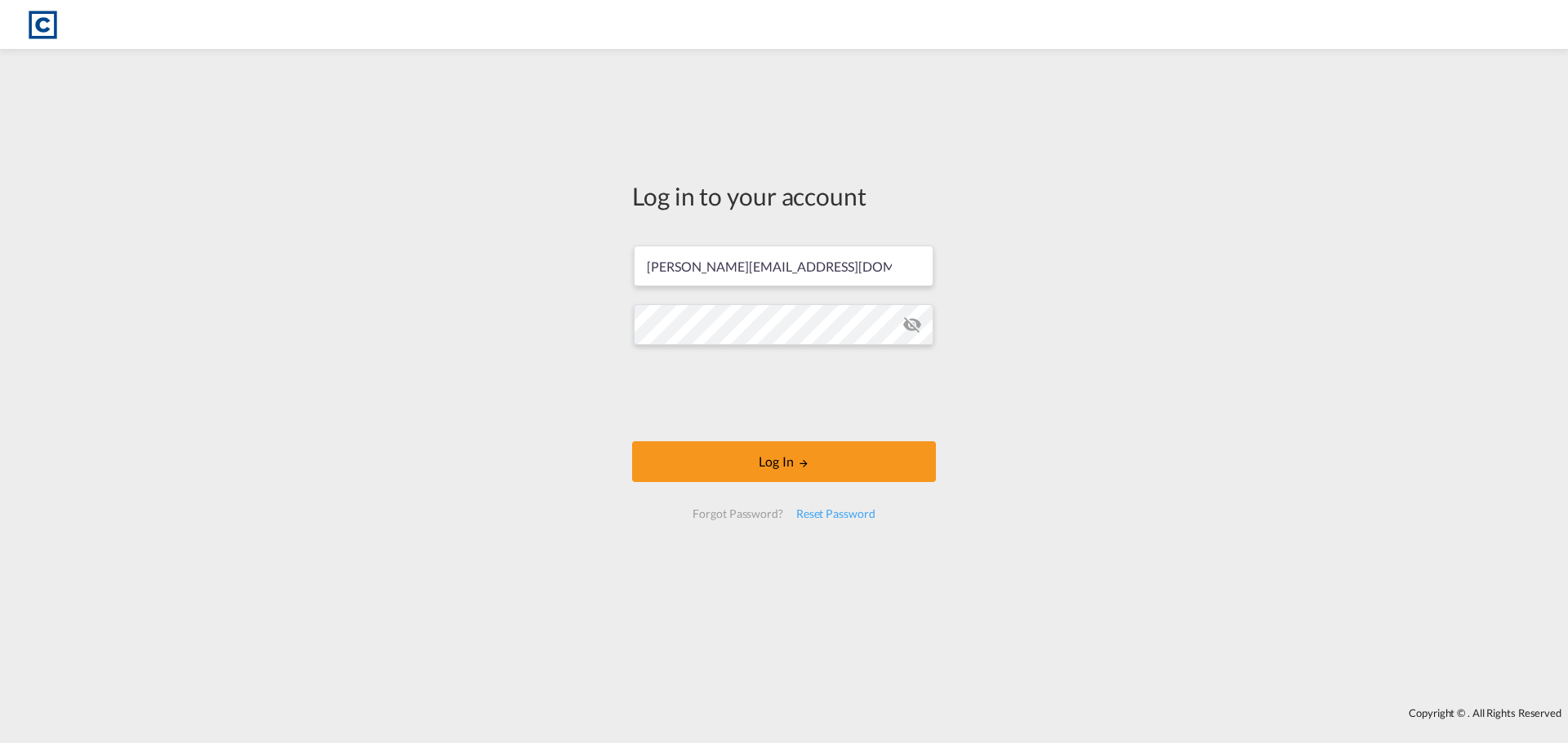
click at [1291, 481] on div "Log in to your account [PERSON_NAME][EMAIL_ADDRESS][DOMAIN_NAME] Log In Forgot …" at bounding box center [784, 378] width 1568 height 642
click at [1448, 44] on md-toolbar at bounding box center [784, 24] width 1568 height 49
click at [1165, 481] on div "Log in to your account [PERSON_NAME][EMAIL_ADDRESS][DOMAIN_NAME] Log In Forgot …" at bounding box center [784, 378] width 1568 height 642
click at [863, 454] on button "Log In" at bounding box center [784, 461] width 304 height 41
click at [1039, 478] on div "Log in to your account [PERSON_NAME][EMAIL_ADDRESS][DOMAIN_NAME] Log In Forgot …" at bounding box center [784, 378] width 1568 height 642
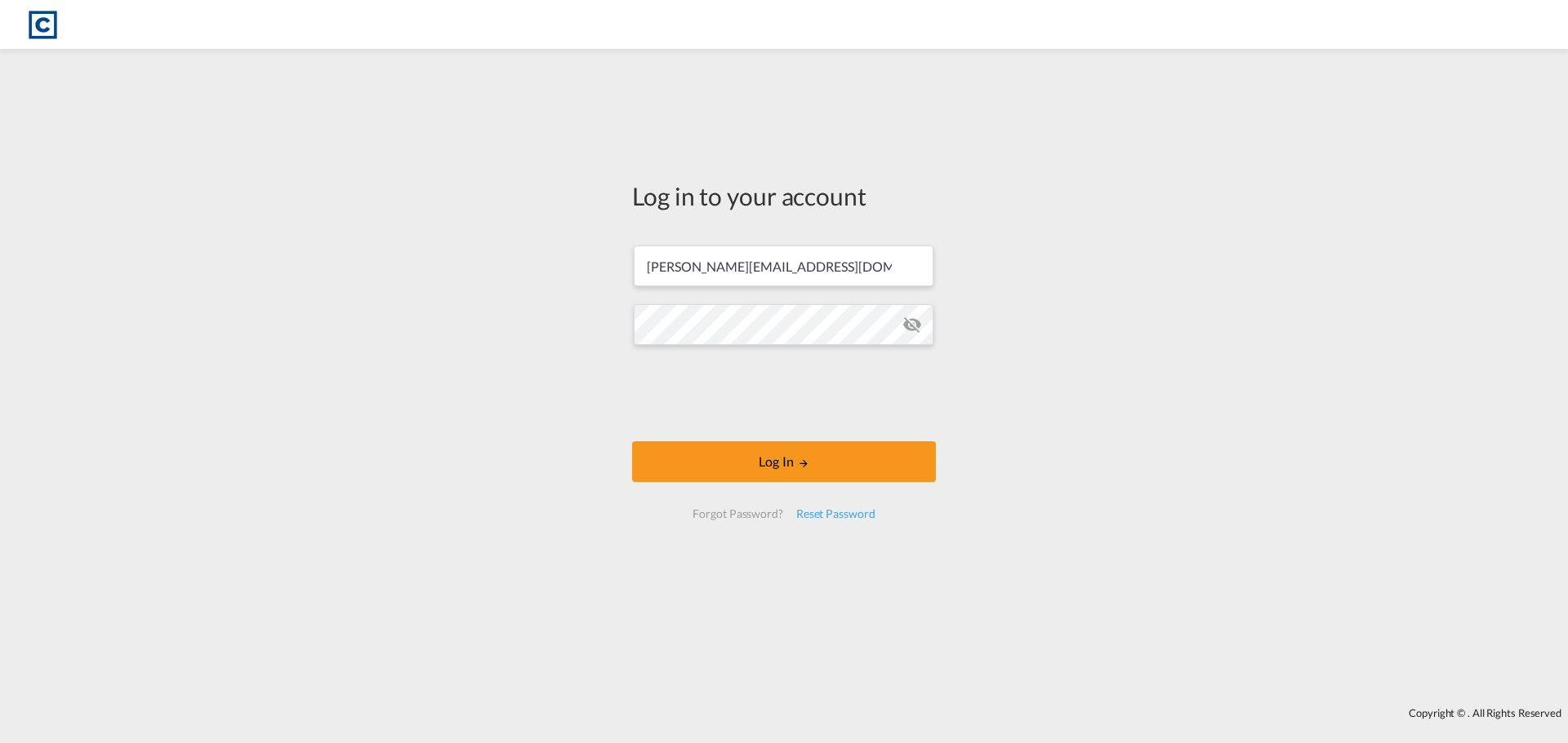
drag, startPoint x: 1050, startPoint y: 594, endPoint x: 1073, endPoint y: 615, distance: 31.1
click at [1051, 594] on div "Log in to your account [PERSON_NAME][EMAIL_ADDRESS][DOMAIN_NAME] Log In Forgot …" at bounding box center [784, 378] width 1568 height 642
click at [852, 465] on button "Log In" at bounding box center [784, 461] width 304 height 41
click at [838, 464] on button "Log In" at bounding box center [784, 461] width 304 height 41
click at [279, 204] on div "Log in to your account [PERSON_NAME][EMAIL_ADDRESS][DOMAIN_NAME] Log In Forgot …" at bounding box center [784, 378] width 1568 height 642
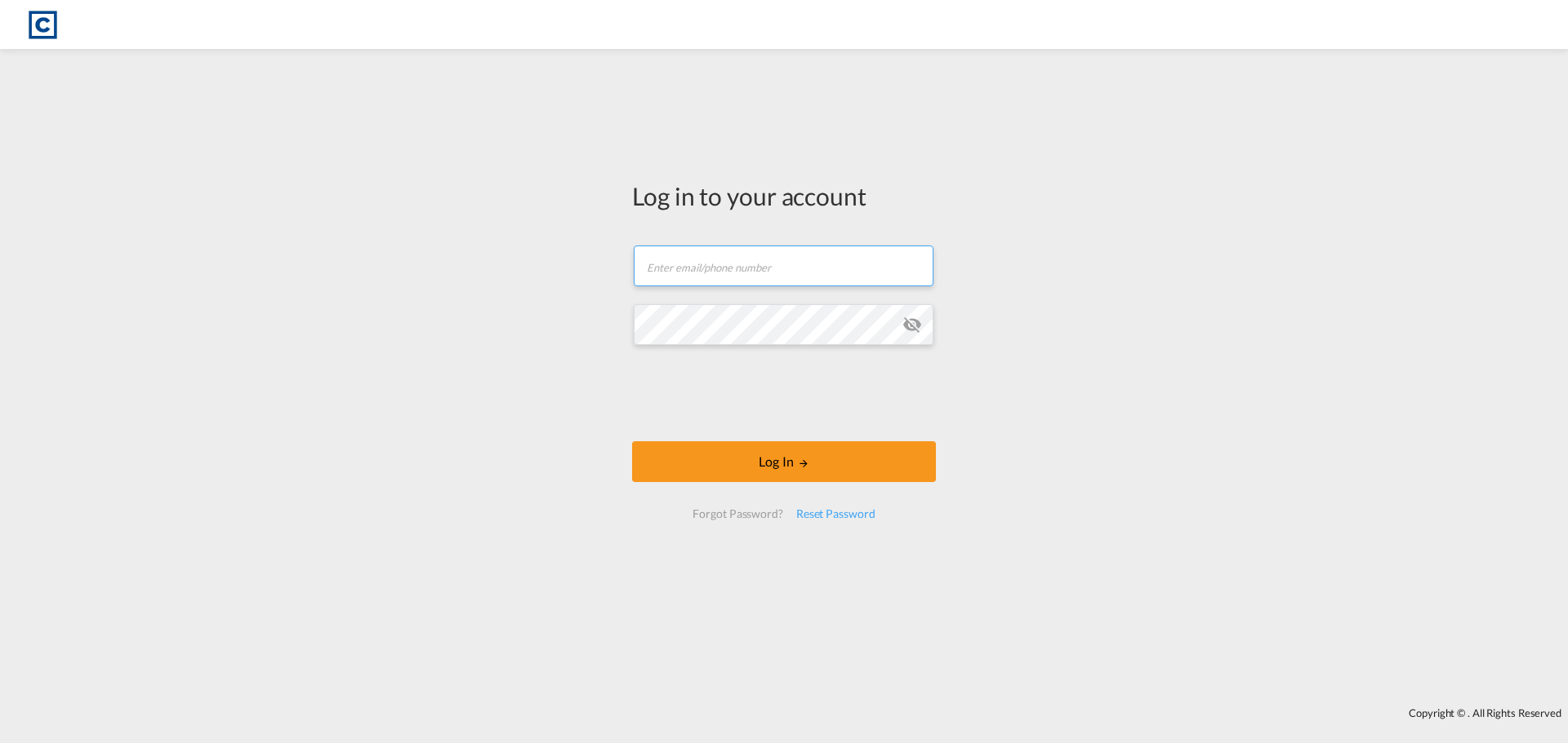
click at [762, 265] on input "text" at bounding box center [783, 266] width 299 height 41
type input "[PERSON_NAME][EMAIL_ADDRESS][DOMAIN_NAME]"
click at [552, 320] on div "Log in to your account [PERSON_NAME][EMAIL_ADDRESS][DOMAIN_NAME] Log In Forgot …" at bounding box center [784, 378] width 1568 height 642
click at [632, 441] on button "Log In" at bounding box center [784, 461] width 304 height 41
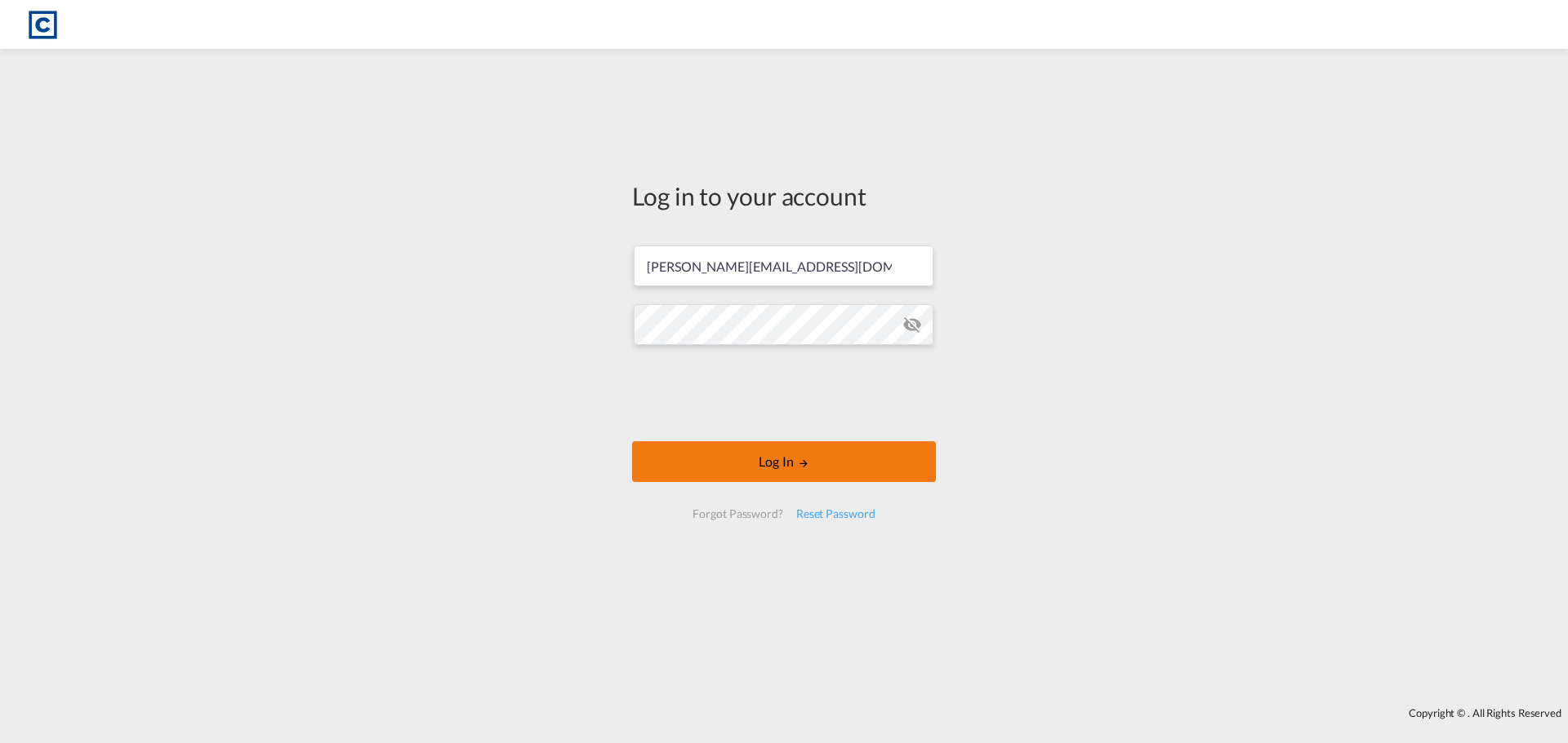
click at [730, 460] on button "Log In" at bounding box center [784, 461] width 304 height 41
click at [1216, 518] on div "Log in to your account [PERSON_NAME][EMAIL_ADDRESS][DOMAIN_NAME] Log In Forgot …" at bounding box center [784, 378] width 1568 height 642
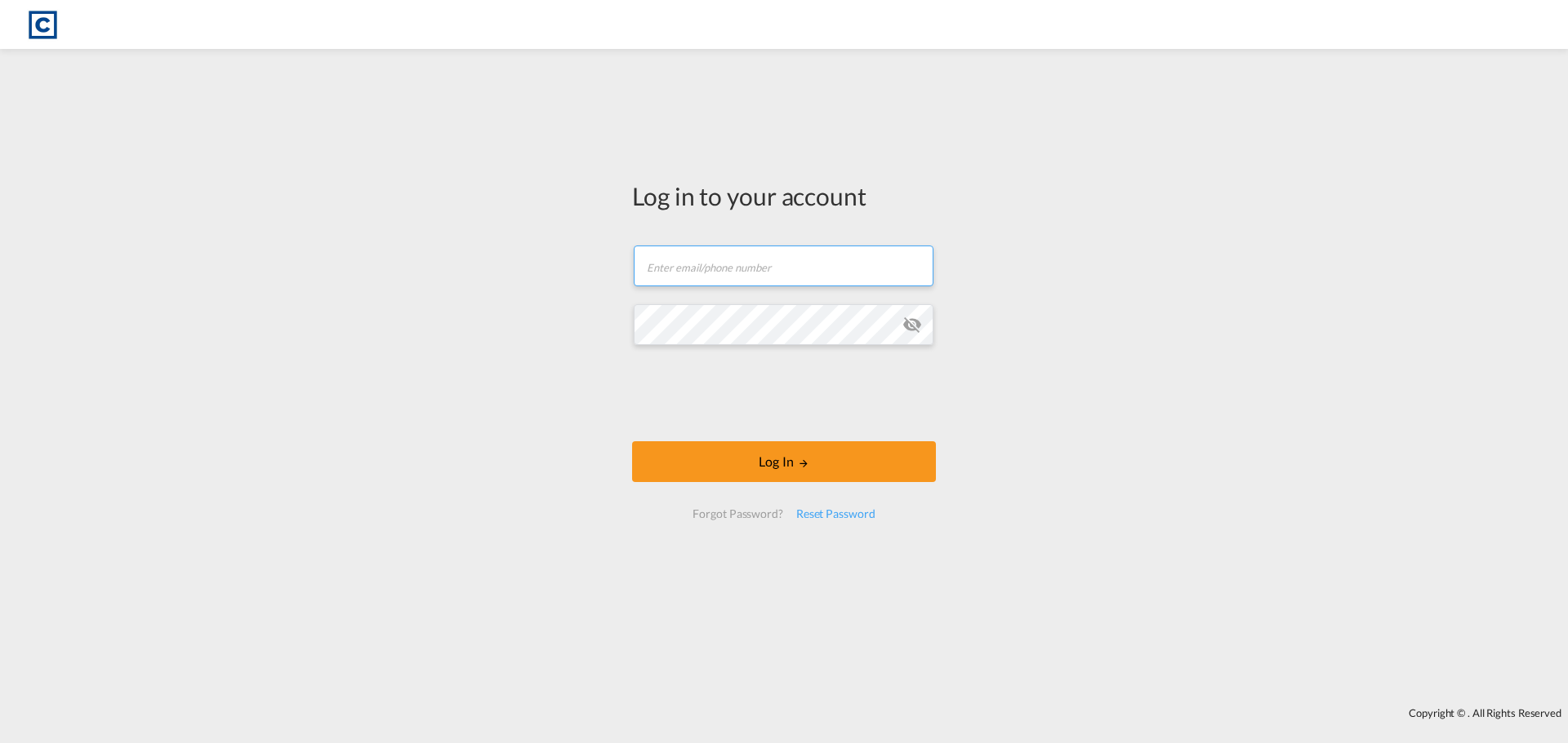
click at [732, 281] on input "text" at bounding box center [783, 266] width 299 height 41
type input "hannah.nutter@cardinalgl.com"
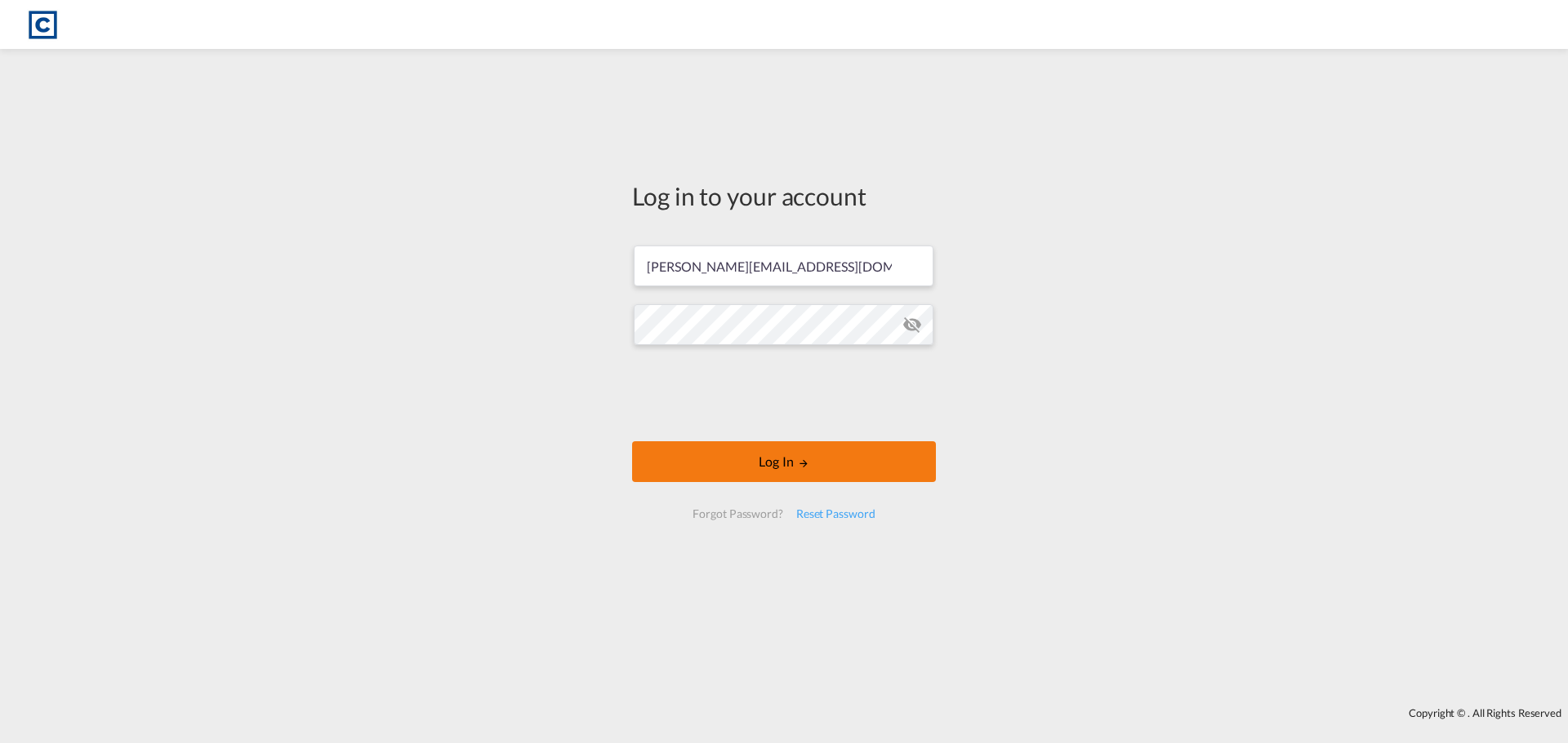
click at [766, 464] on button "Log In" at bounding box center [784, 461] width 304 height 41
click at [825, 515] on div "Reset Password" at bounding box center [836, 515] width 92 height 30
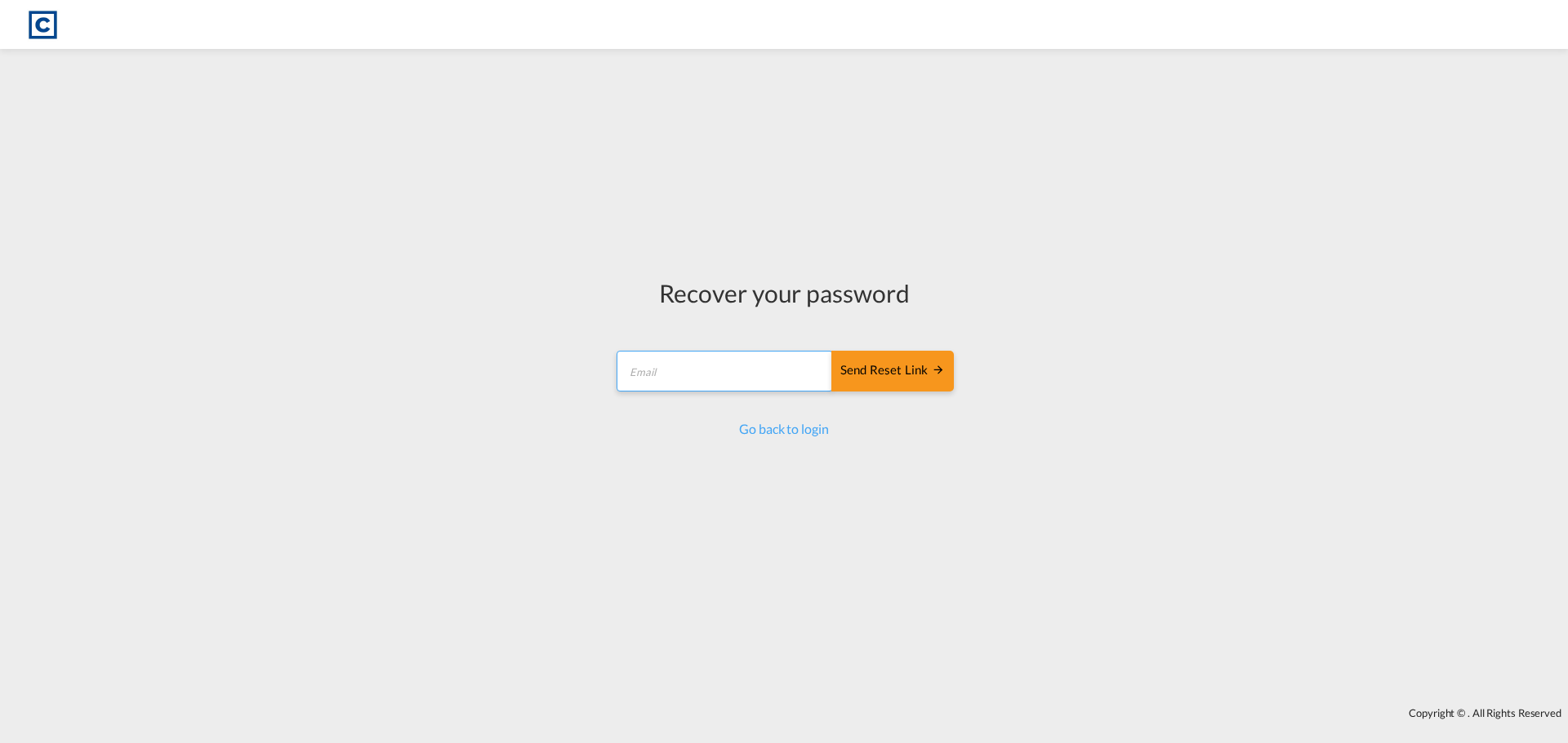
click at [757, 379] on input "email" at bounding box center [724, 371] width 216 height 41
type input "[PERSON_NAME][EMAIL_ADDRESS][DOMAIN_NAME]"
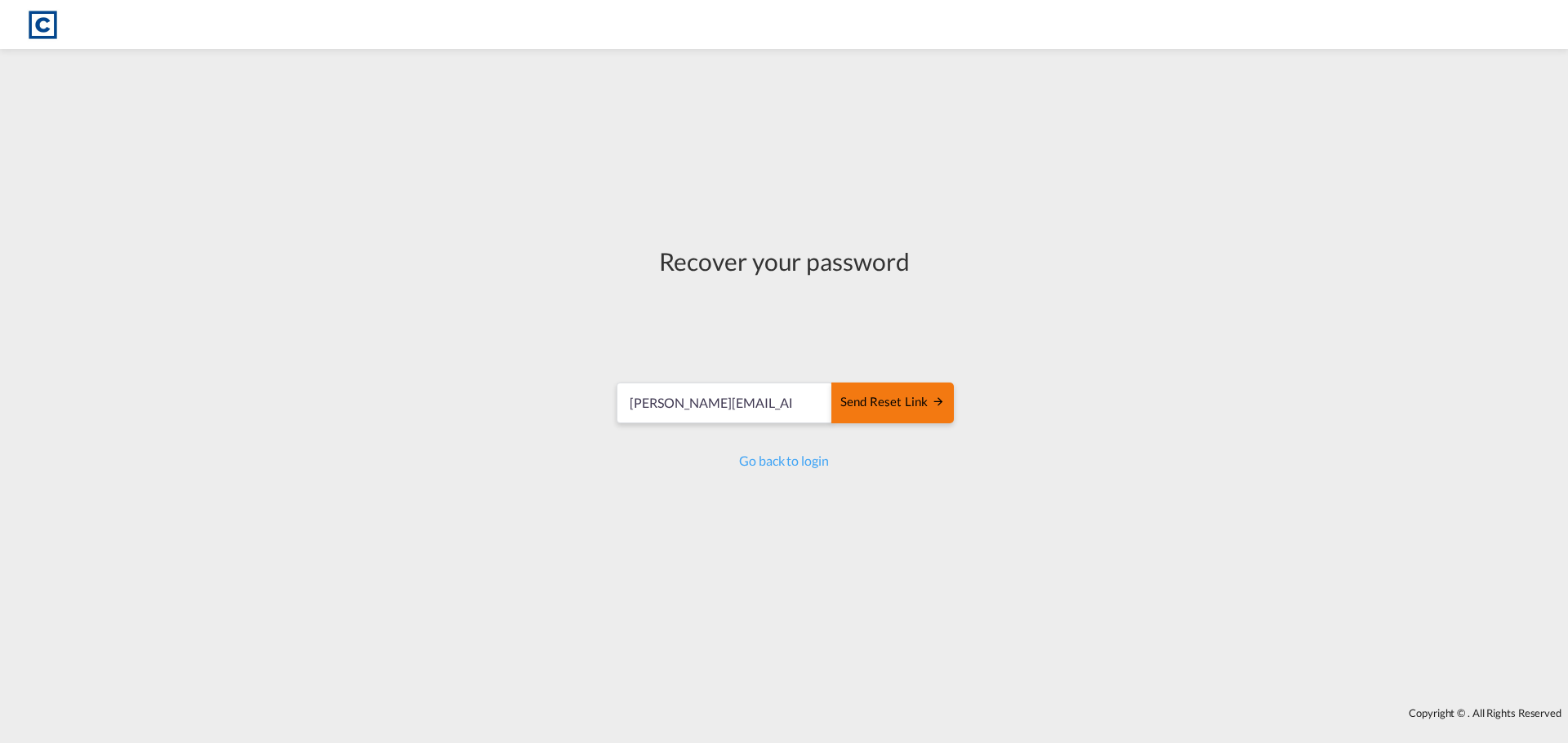
click at [923, 352] on div "Recover your password hannah.nutter@cardinalgl.com Send reset link Send reset l…" at bounding box center [784, 357] width 339 height 226
click at [917, 400] on div "Send reset link" at bounding box center [893, 403] width 105 height 19
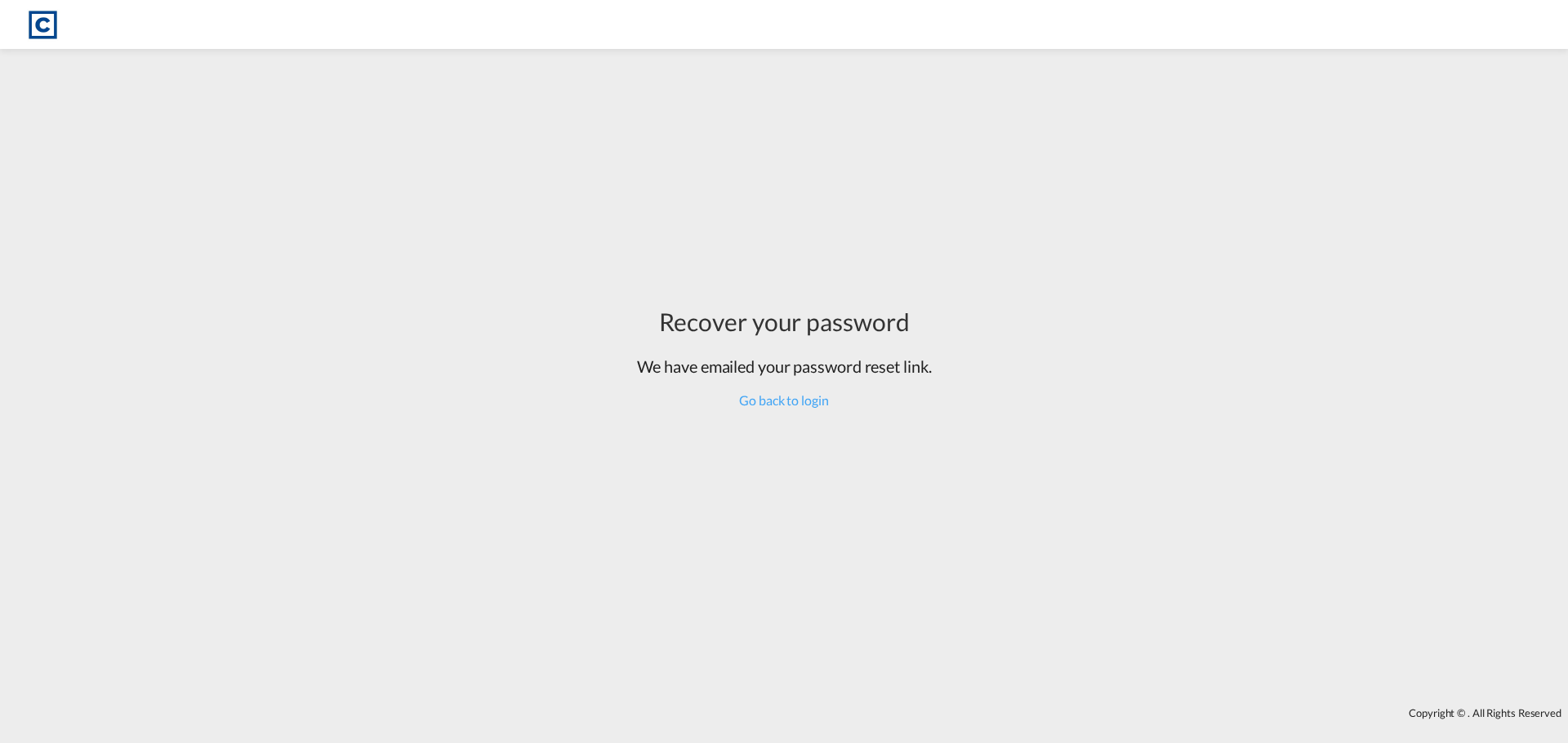
click at [45, 23] on img at bounding box center [43, 24] width 37 height 37
click at [790, 398] on link "Go back to login" at bounding box center [784, 400] width 89 height 16
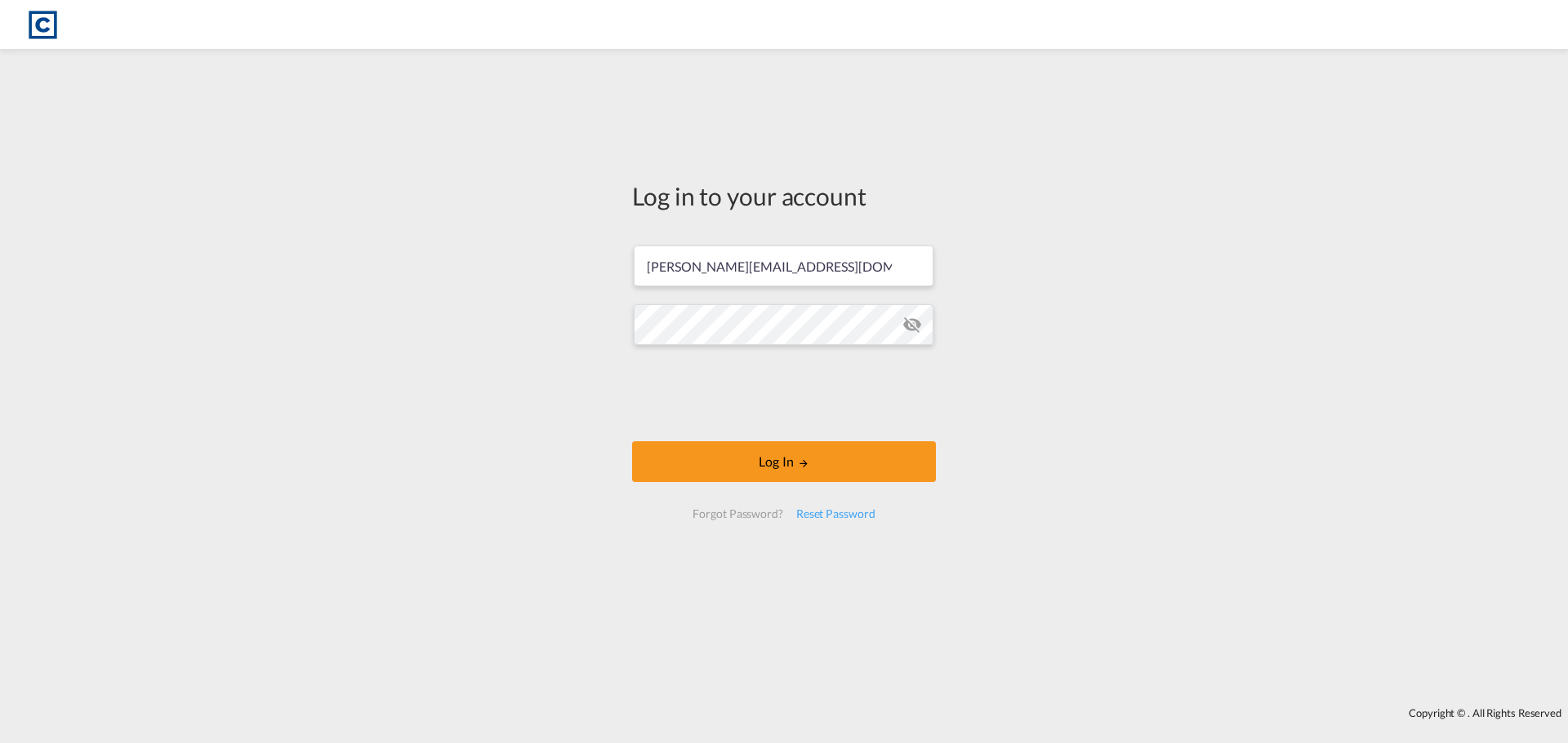
drag, startPoint x: 579, startPoint y: 372, endPoint x: 660, endPoint y: 396, distance: 84.5
click at [588, 375] on div "Log in to your account [PERSON_NAME][EMAIL_ADDRESS][DOMAIN_NAME] Log In Forgot …" at bounding box center [784, 378] width 1568 height 642
click at [722, 451] on button "Log In" at bounding box center [784, 461] width 304 height 41
click at [432, 323] on div "Log in to your account [PERSON_NAME][EMAIL_ADDRESS][DOMAIN_NAME] Log In Forgot …" at bounding box center [784, 378] width 1568 height 642
click at [1133, 503] on div "Log in to your account [PERSON_NAME][EMAIL_ADDRESS][DOMAIN_NAME] Email field is…" at bounding box center [784, 378] width 1568 height 642
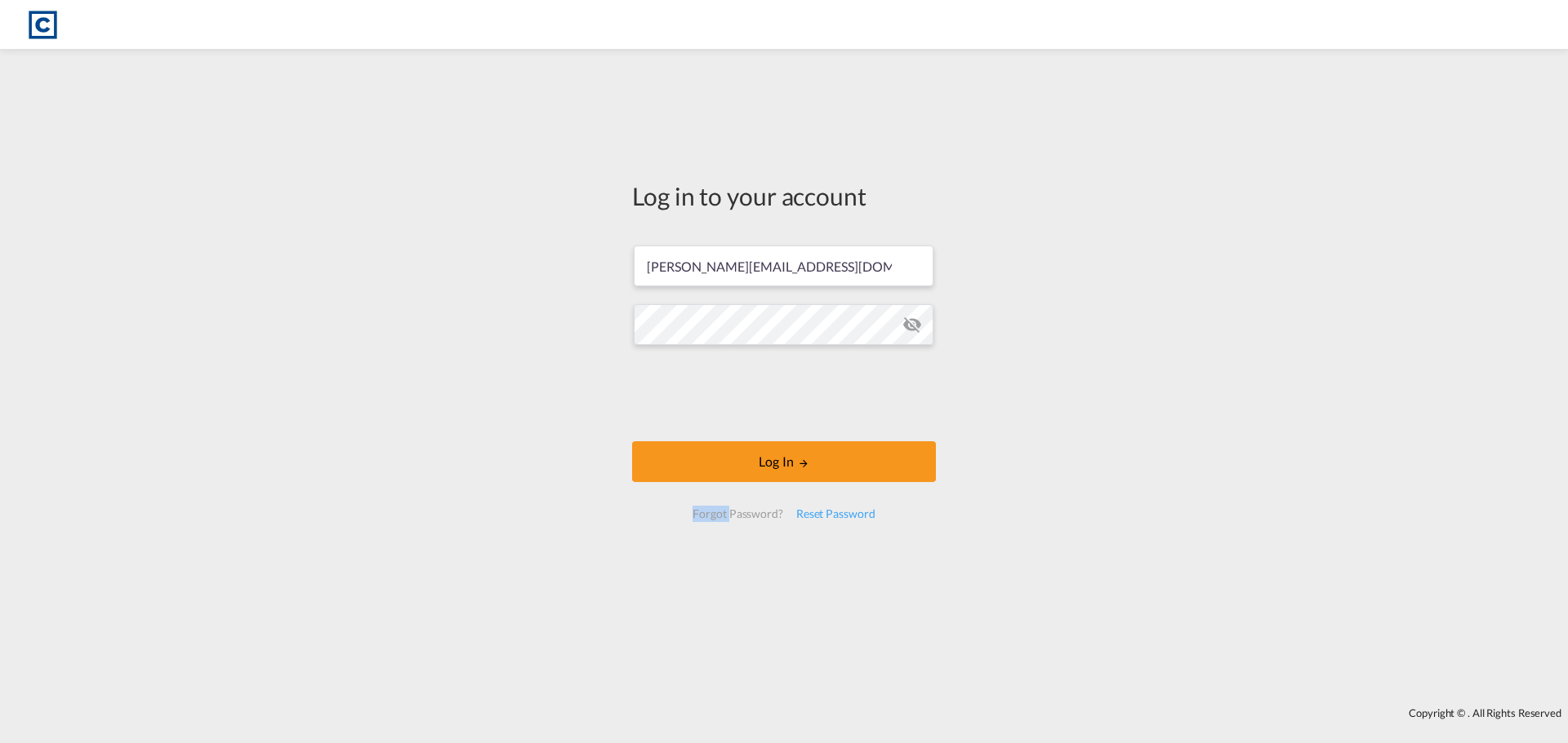
click at [1133, 503] on div "Log in to your account [PERSON_NAME][EMAIL_ADDRESS][DOMAIN_NAME] Log In Forgot …" at bounding box center [784, 378] width 1568 height 642
drag, startPoint x: 1110, startPoint y: 438, endPoint x: 1099, endPoint y: 441, distance: 11.4
click at [1109, 438] on div "Log in to your account [PERSON_NAME][EMAIL_ADDRESS][DOMAIN_NAME] Log In Forgot …" at bounding box center [784, 378] width 1568 height 642
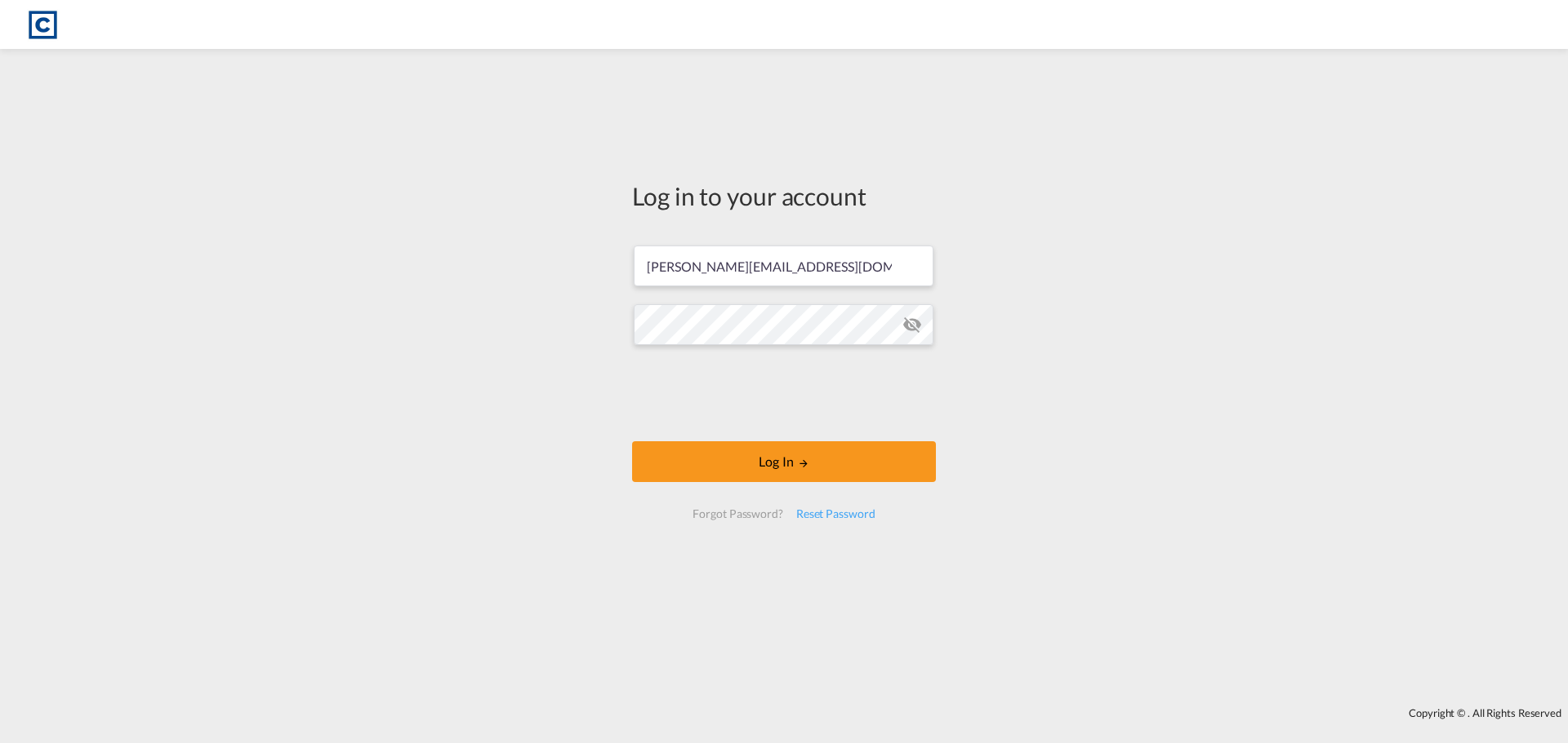
click at [729, 517] on div "Forgot Password?" at bounding box center [737, 515] width 103 height 30
drag, startPoint x: 814, startPoint y: 638, endPoint x: 813, endPoint y: 629, distance: 9.1
click at [813, 633] on div "Log in to your account [PERSON_NAME][EMAIL_ADDRESS][DOMAIN_NAME] Log In Forgot …" at bounding box center [784, 358] width 328 height 600
click at [825, 269] on input "[PERSON_NAME][EMAIL_ADDRESS][DOMAIN_NAME]" at bounding box center [783, 266] width 299 height 41
drag, startPoint x: 860, startPoint y: 268, endPoint x: 616, endPoint y: 266, distance: 244.0
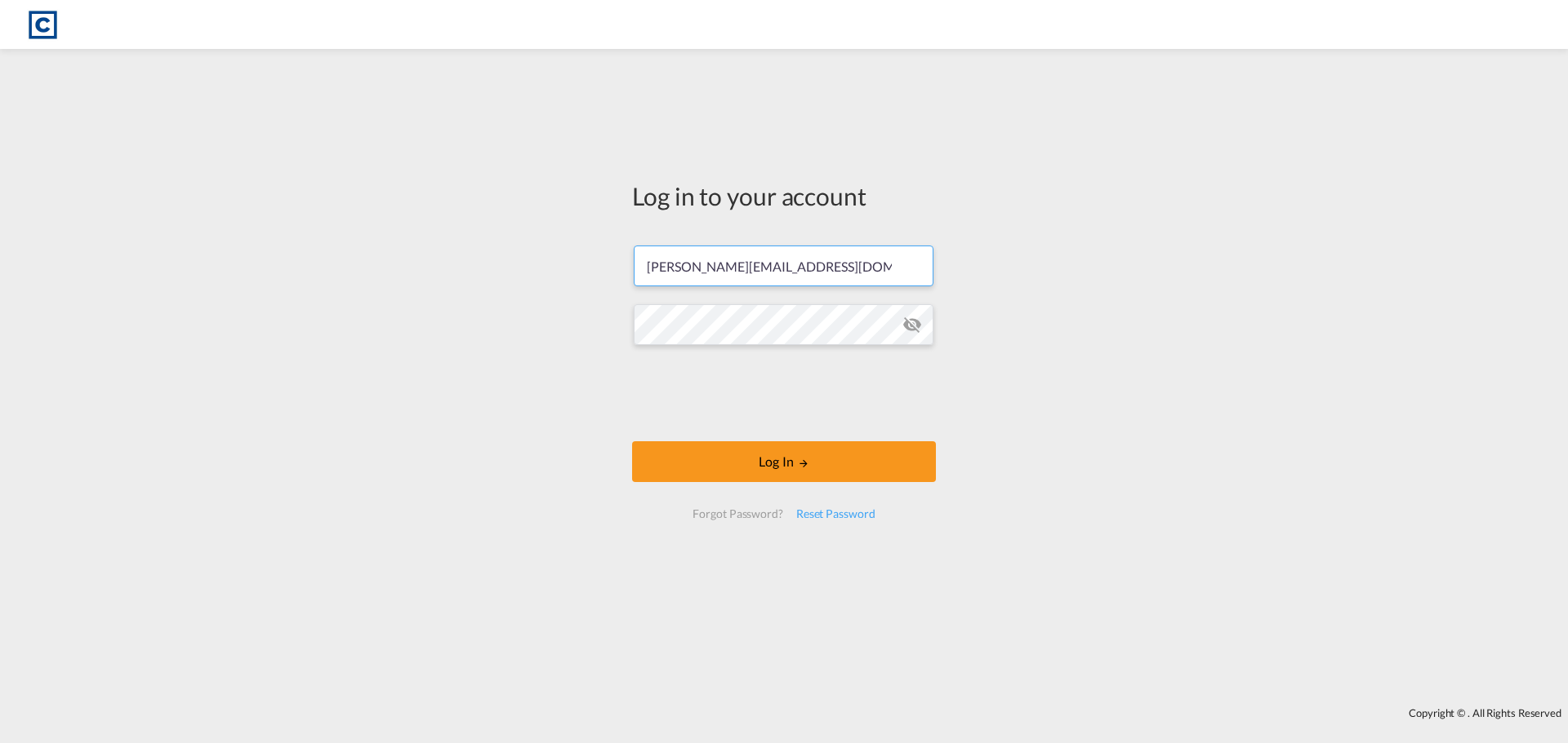
click at [616, 266] on div "Log in to your account [PERSON_NAME][EMAIL_ADDRESS][DOMAIN_NAME] Log In Forgot …" at bounding box center [784, 378] width 1568 height 642
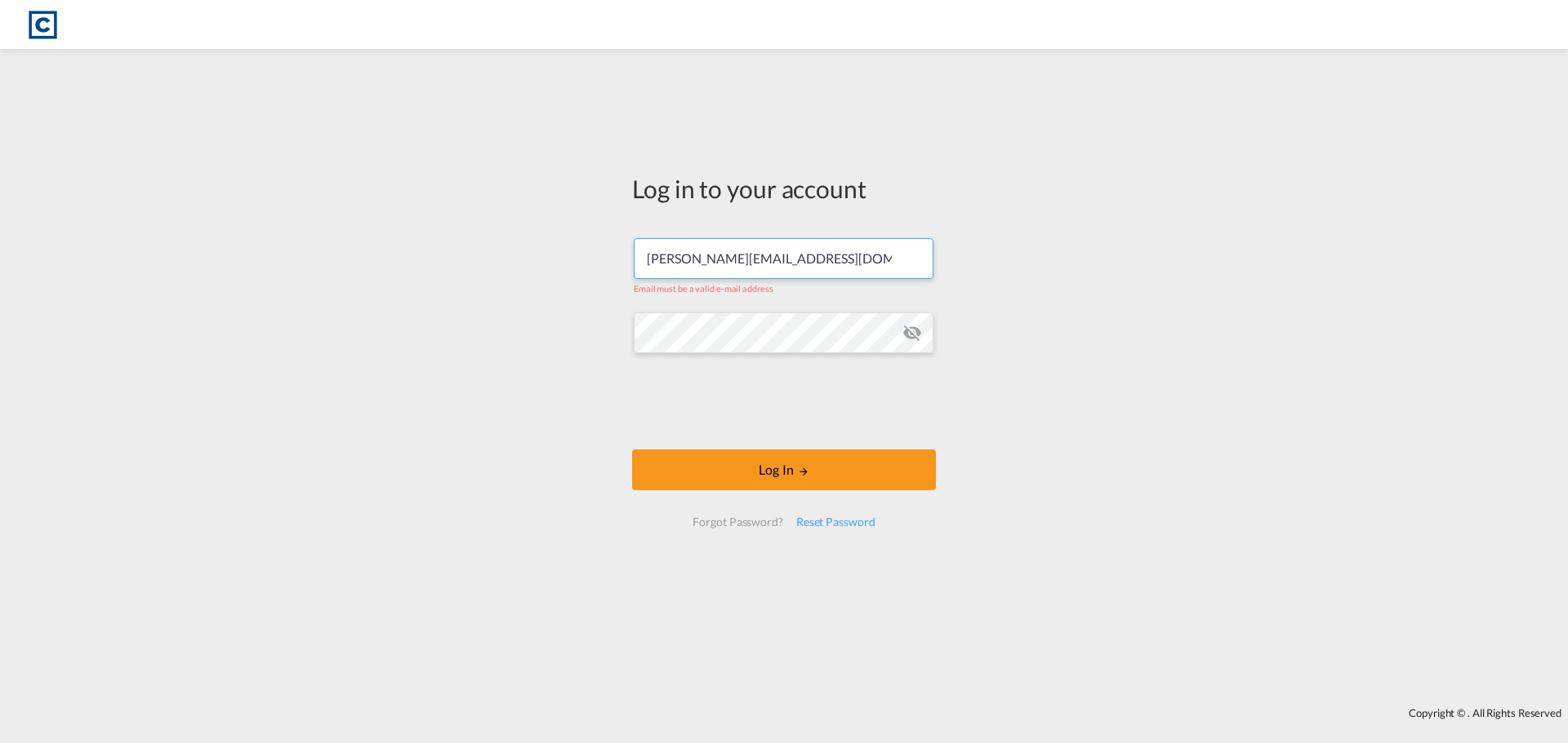
type input "[PERSON_NAME][EMAIL_ADDRESS][DOMAIN_NAME]"
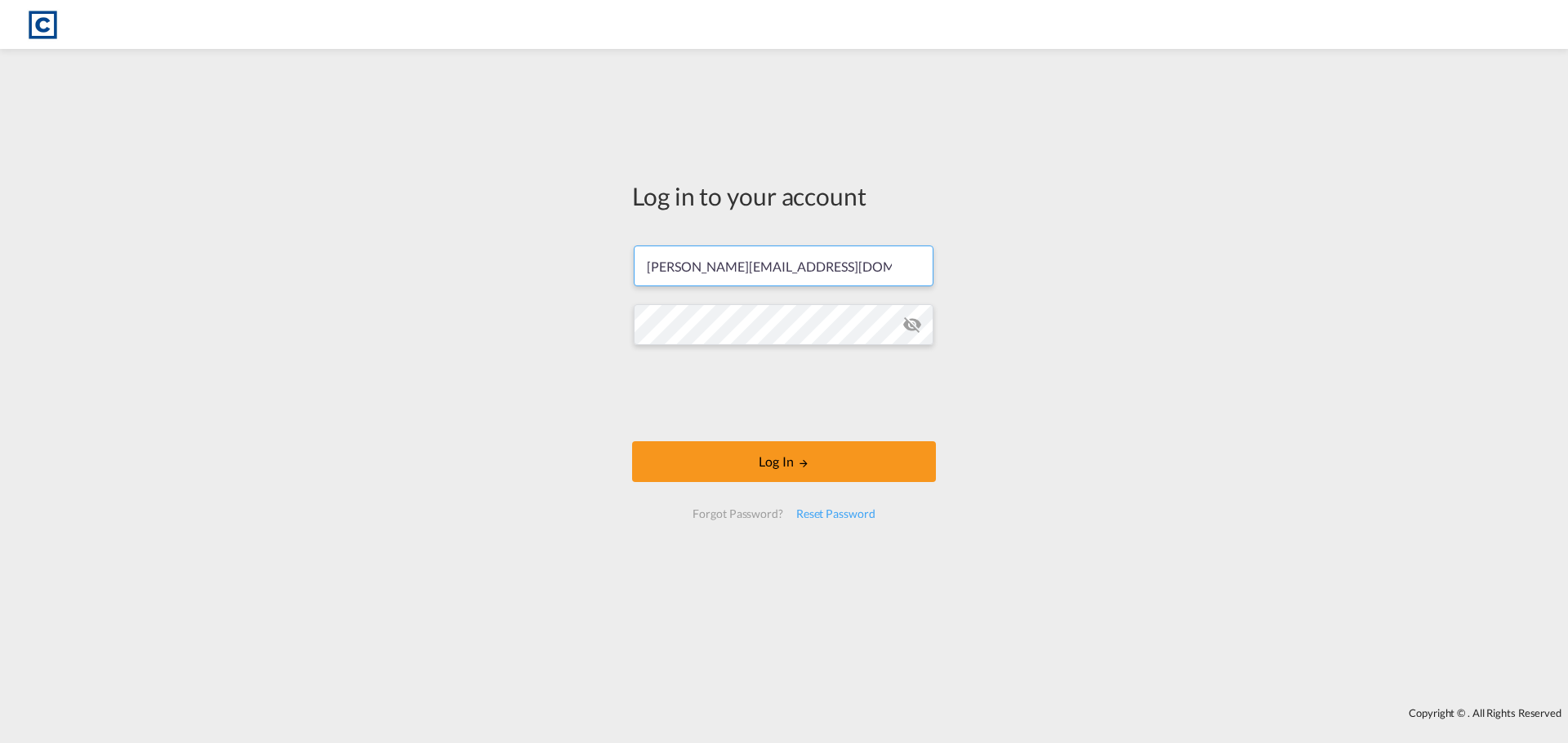
click at [632, 441] on button "Log In" at bounding box center [784, 461] width 304 height 41
click at [1168, 502] on div "Log in to your account [PERSON_NAME][EMAIL_ADDRESS][DOMAIN_NAME] Log In Forgot …" at bounding box center [784, 378] width 1568 height 642
click at [803, 464] on md-icon "LOGIN" at bounding box center [803, 463] width 11 height 11
click at [802, 464] on md-icon "LOGIN" at bounding box center [803, 463] width 11 height 11
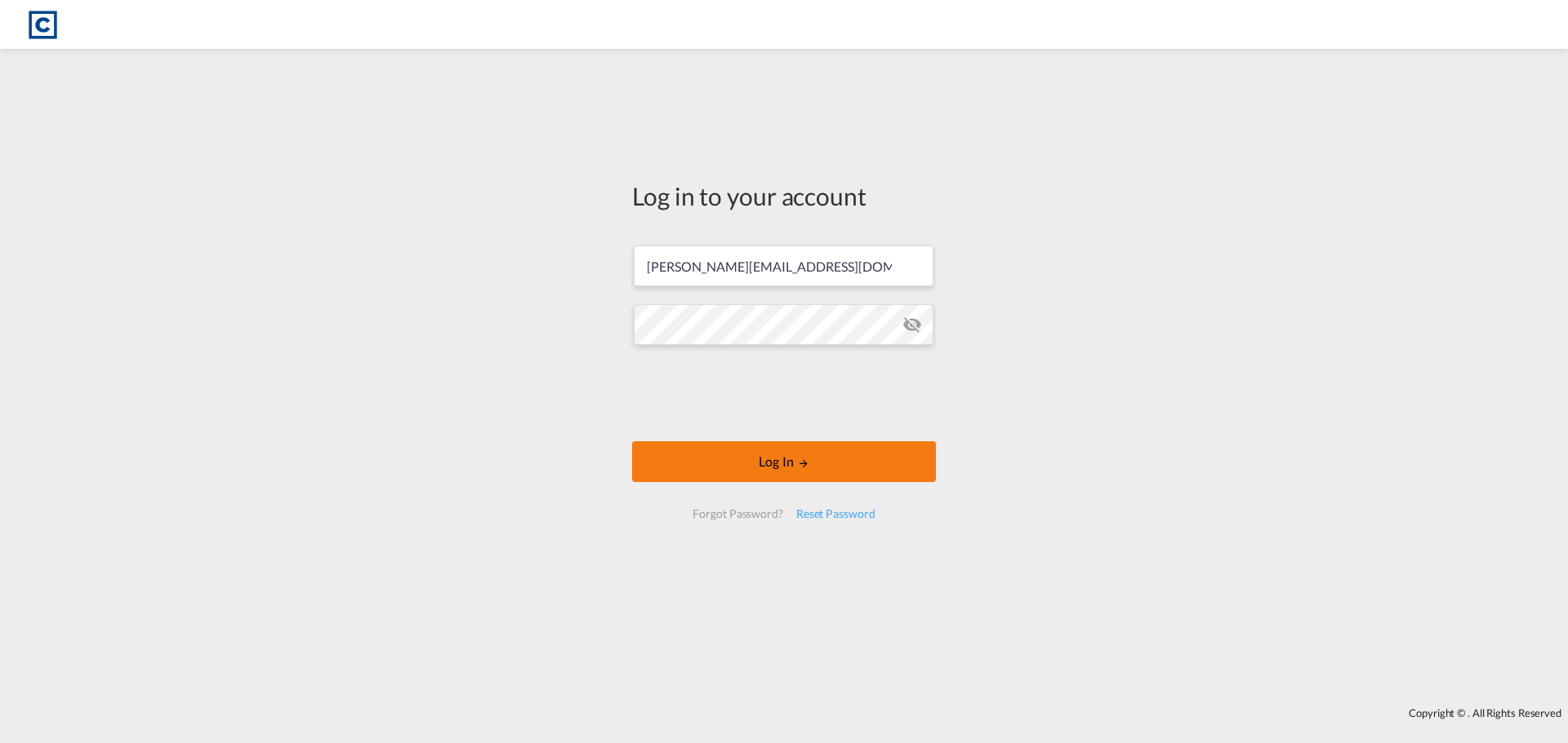
click at [802, 464] on md-icon "LOGIN" at bounding box center [803, 463] width 11 height 11
click at [798, 464] on md-icon "LOGIN" at bounding box center [803, 463] width 11 height 11
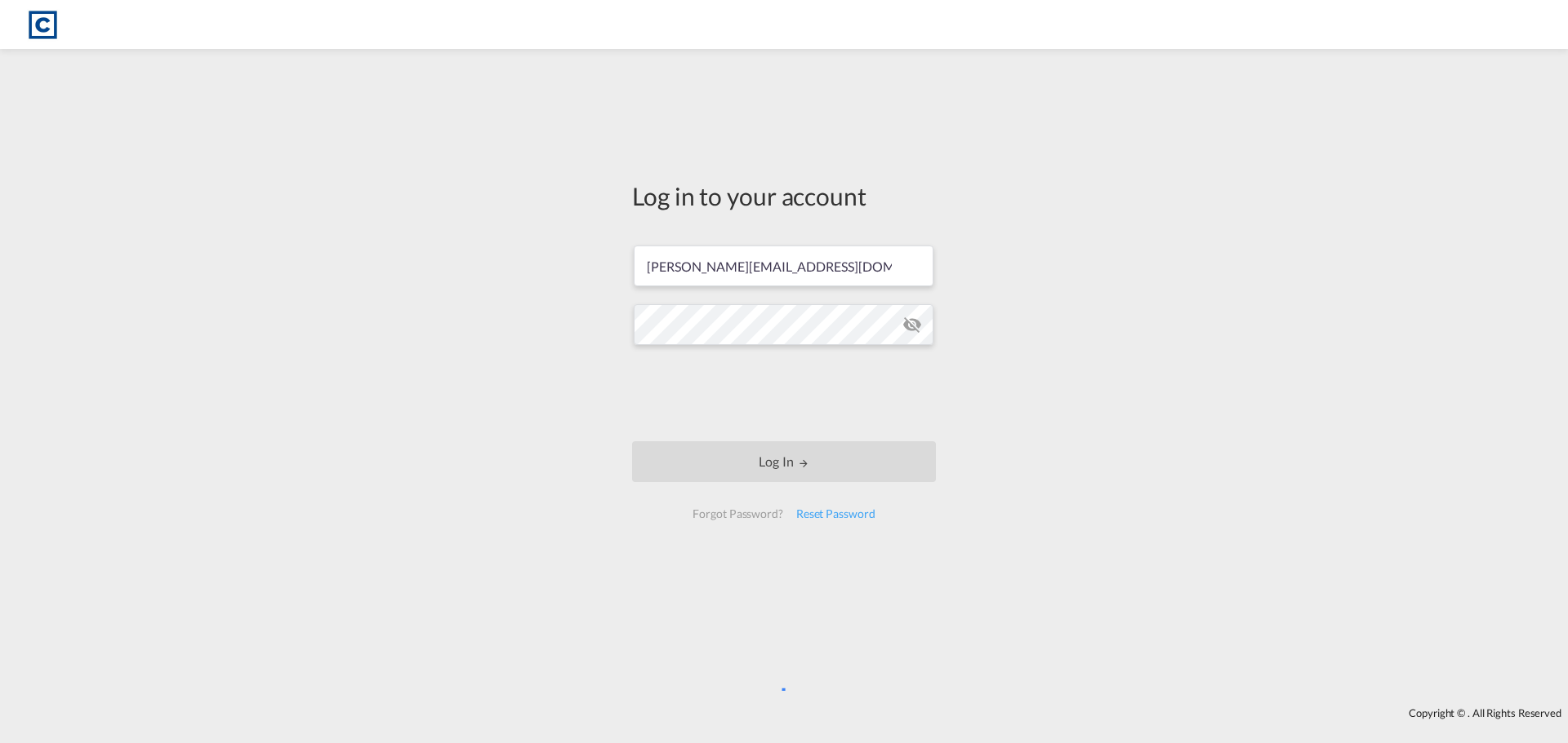
click at [798, 467] on md-icon "LOGIN" at bounding box center [803, 463] width 11 height 11
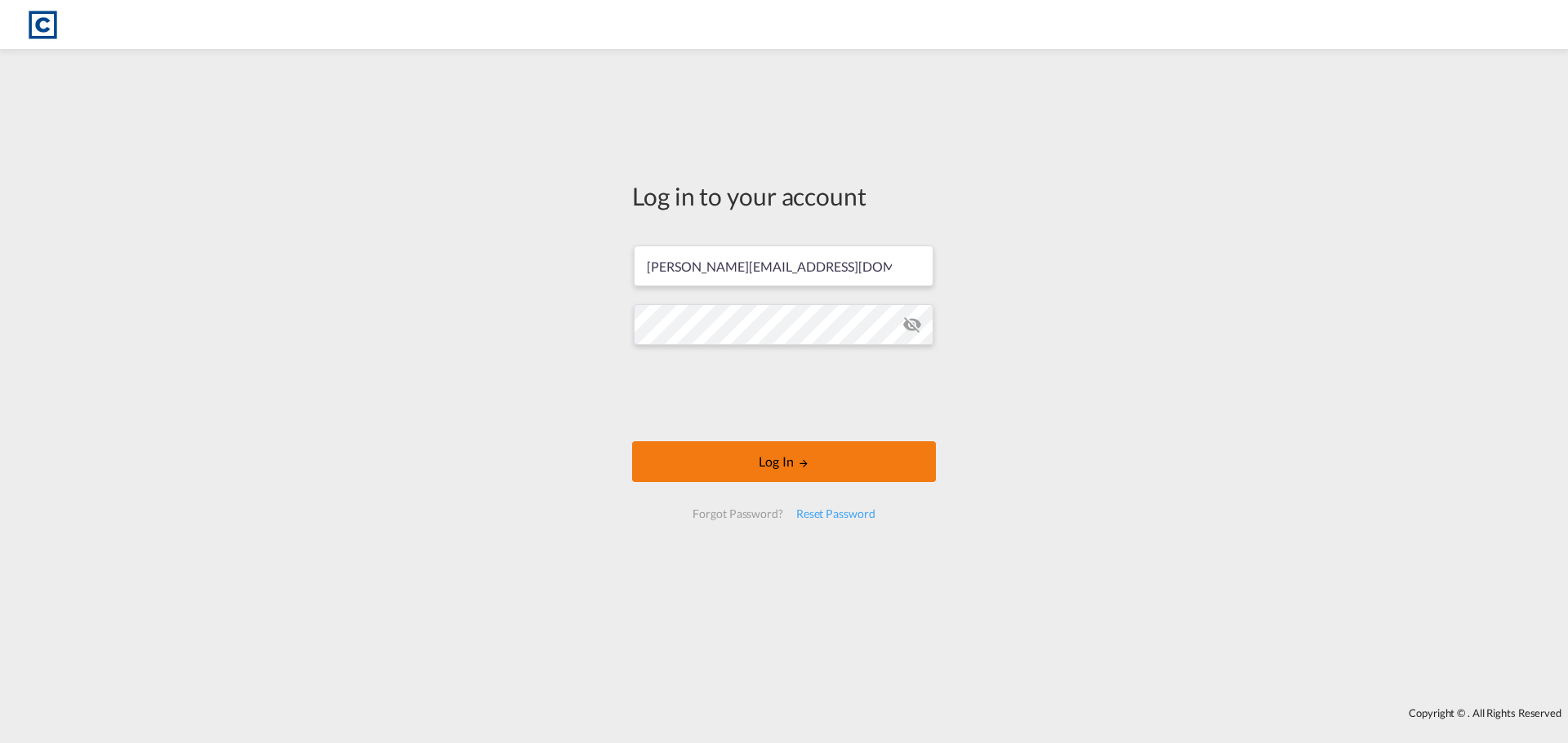
click at [797, 470] on button "Log In" at bounding box center [784, 461] width 304 height 41
click at [797, 471] on button "Log In" at bounding box center [784, 461] width 304 height 41
click at [793, 481] on button "Log In" at bounding box center [784, 461] width 304 height 41
click at [1236, 322] on div "Log in to your account [PERSON_NAME][EMAIL_ADDRESS][DOMAIN_NAME] Log In Forgot …" at bounding box center [784, 378] width 1568 height 642
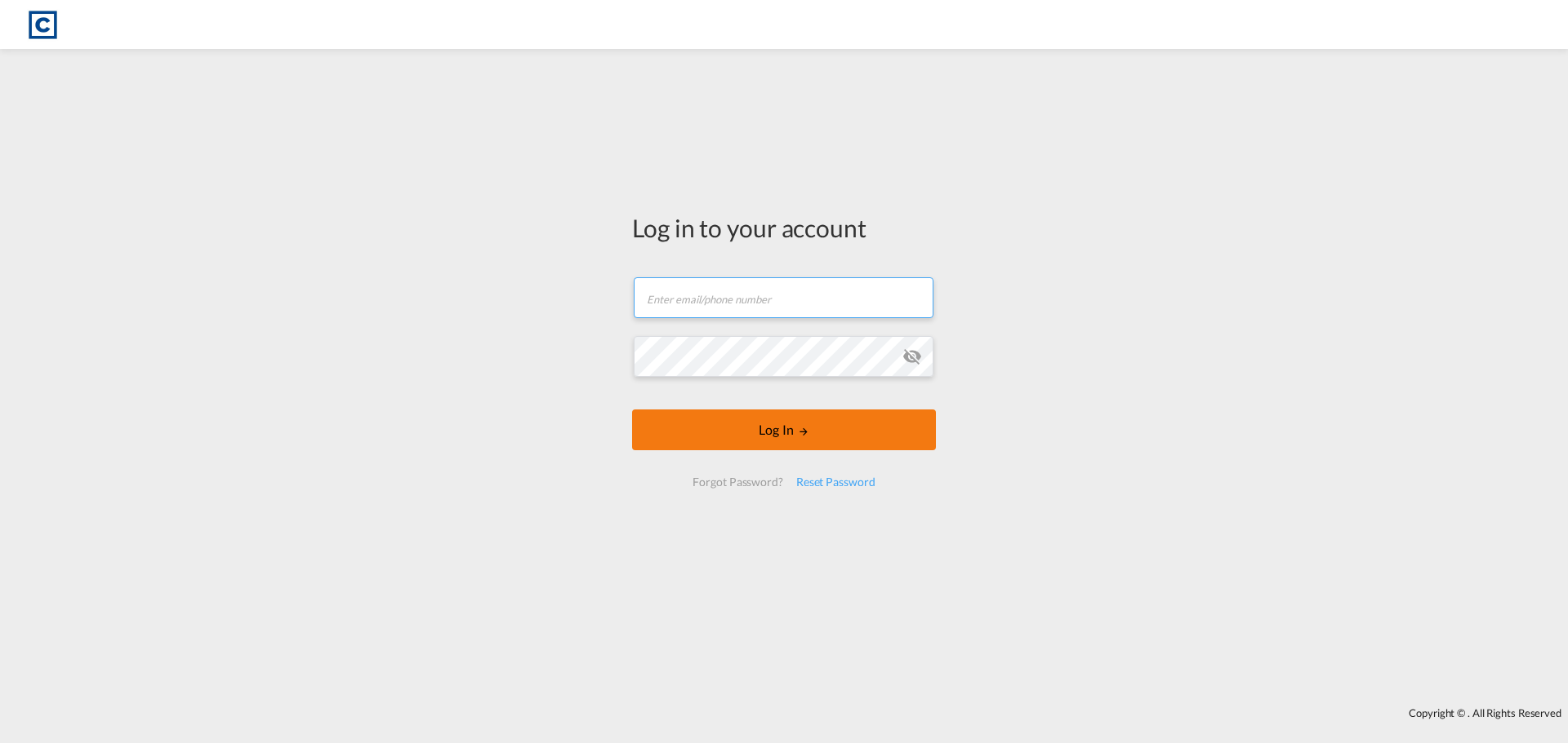
type input "[PERSON_NAME][EMAIL_ADDRESS][DOMAIN_NAME]"
click at [871, 422] on button "Log In" at bounding box center [784, 430] width 304 height 41
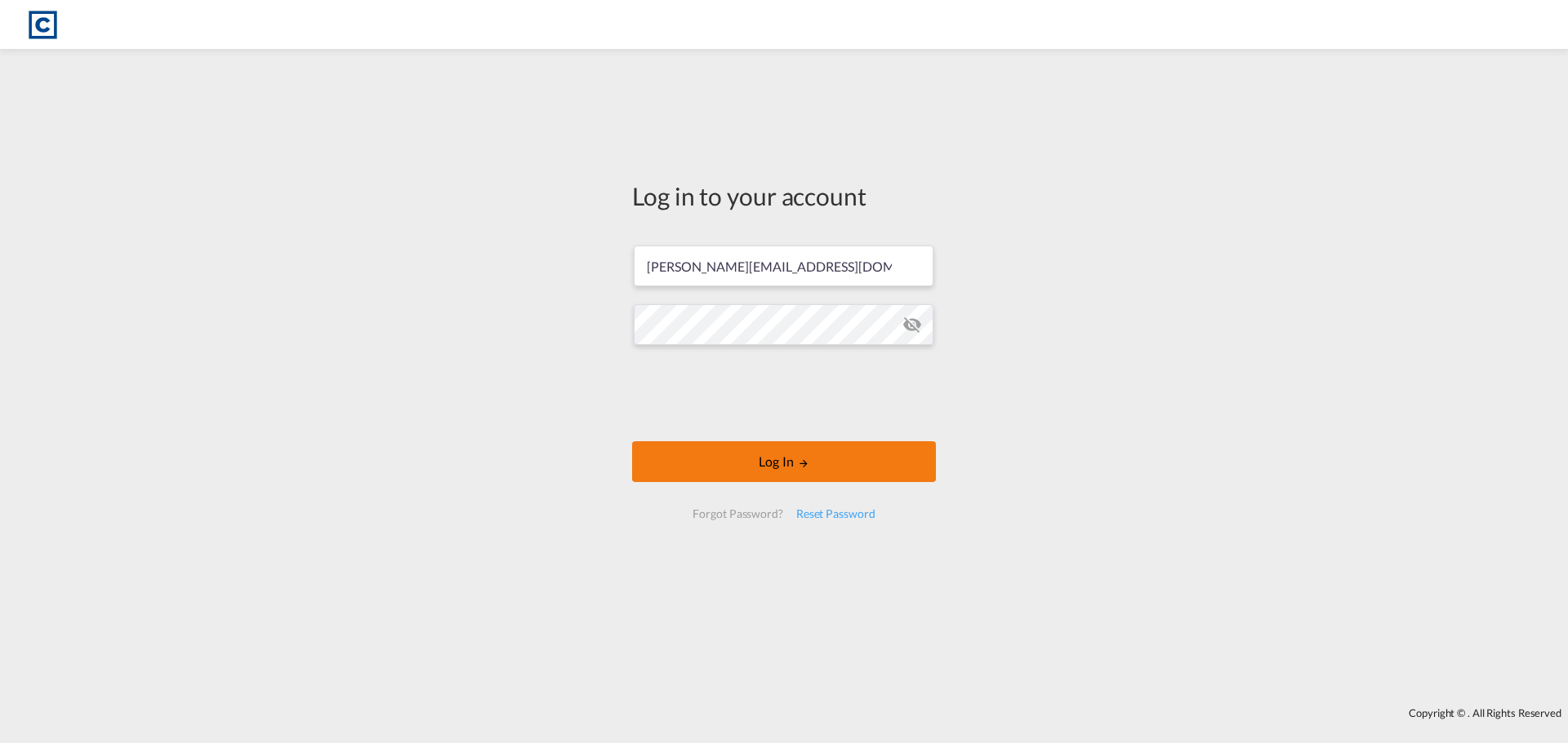
click at [872, 464] on button "Log In" at bounding box center [784, 461] width 304 height 41
click at [911, 324] on md-icon "icon-eye-off" at bounding box center [912, 324] width 19 height 19
click at [494, 331] on div "Log in to your account [PERSON_NAME][EMAIL_ADDRESS][DOMAIN_NAME] Log In Forgot …" at bounding box center [784, 378] width 1568 height 642
click at [644, 466] on button "Log In" at bounding box center [784, 461] width 304 height 41
click at [692, 453] on button "Log In" at bounding box center [784, 461] width 304 height 41
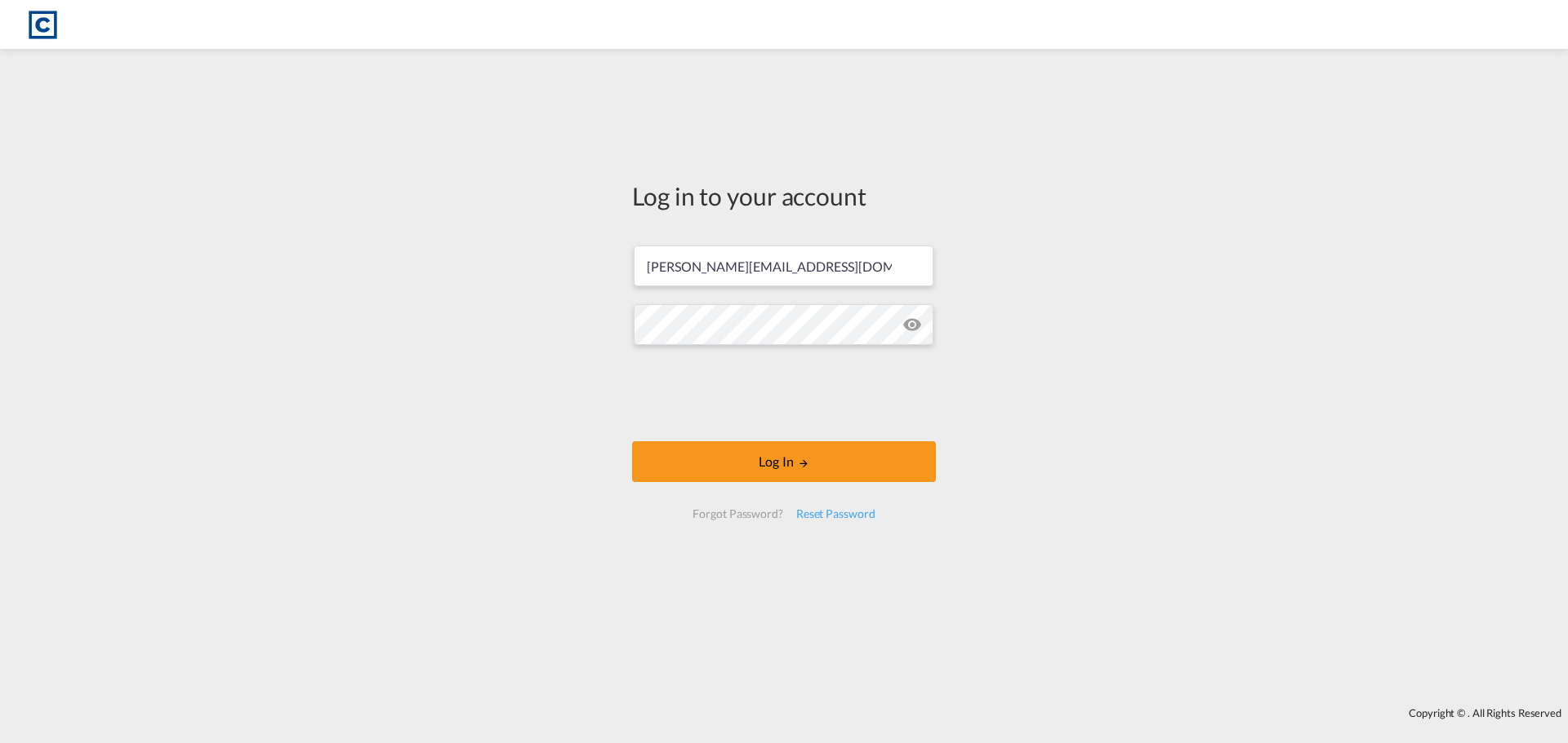
click at [913, 325] on md-icon "icon-eye-off" at bounding box center [912, 324] width 19 height 19
click at [852, 462] on button "Log In" at bounding box center [784, 461] width 304 height 41
click at [852, 467] on button "Log In" at bounding box center [784, 461] width 304 height 41
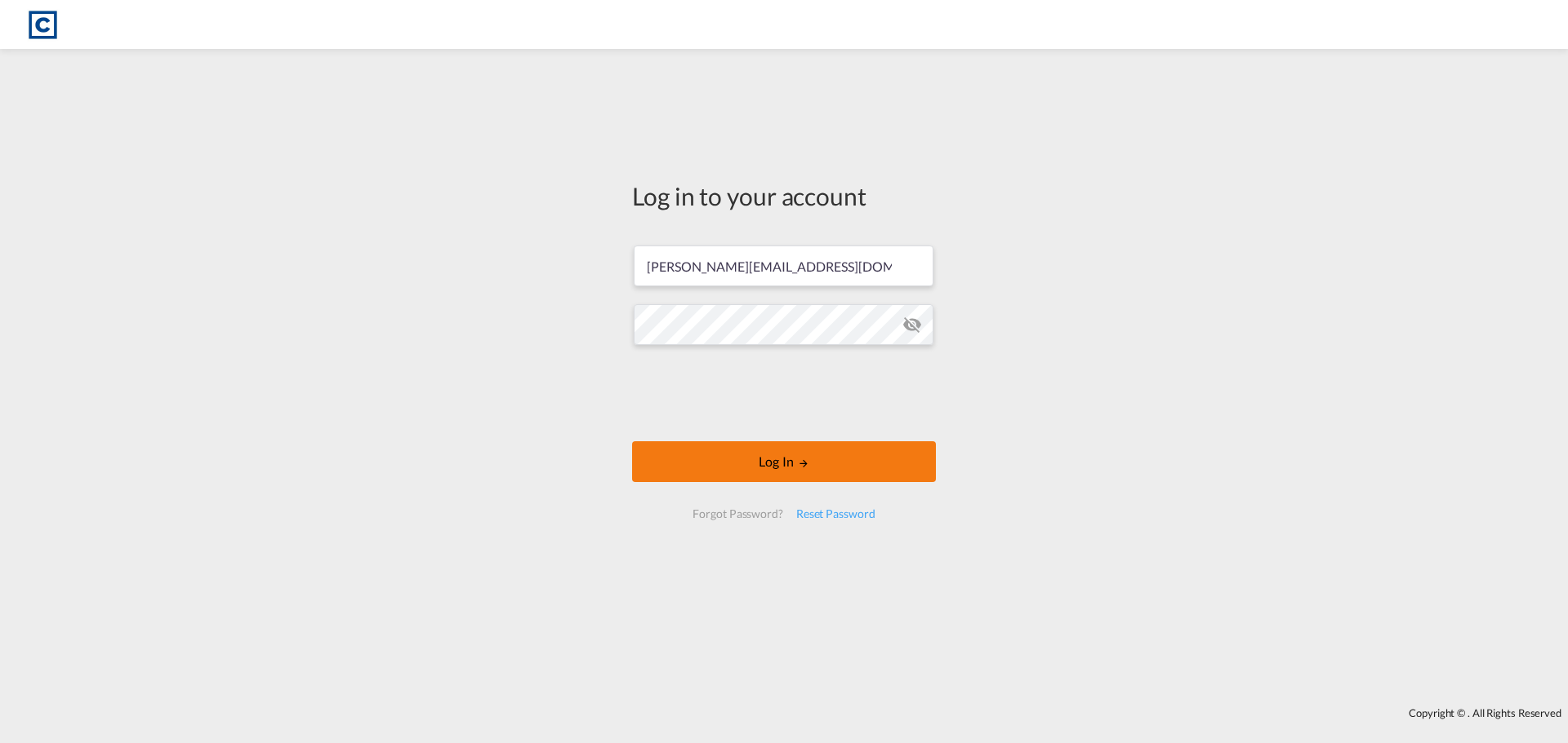
click at [852, 467] on button "Log In" at bounding box center [784, 461] width 304 height 41
click at [1146, 508] on div "Log in to your account [PERSON_NAME][EMAIL_ADDRESS][DOMAIN_NAME] Log In Forgot …" at bounding box center [784, 378] width 1568 height 642
click at [919, 327] on md-icon "icon-eye-off" at bounding box center [912, 324] width 19 height 19
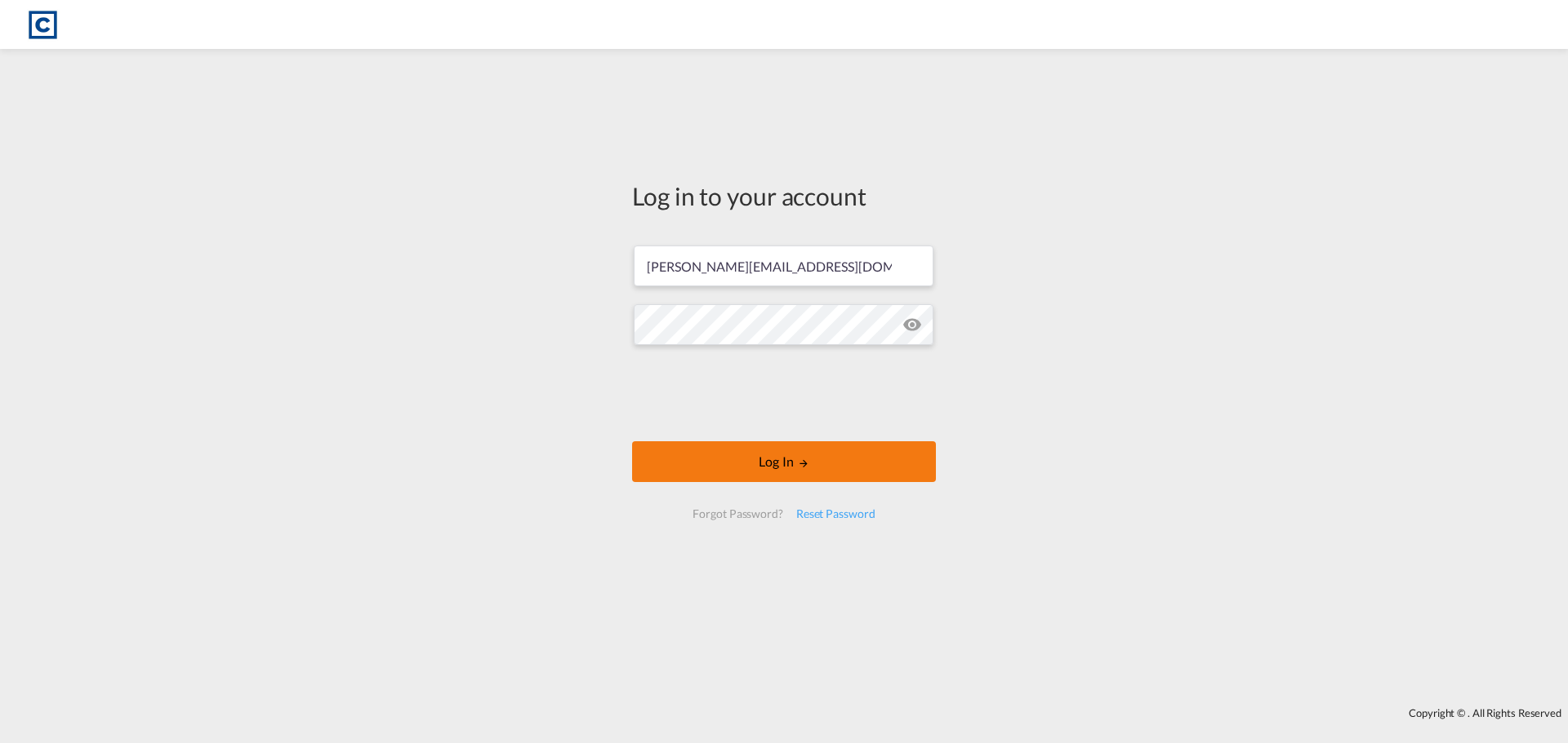
click at [852, 452] on button "Log In" at bounding box center [784, 461] width 304 height 41
click at [867, 512] on div "Reset Password" at bounding box center [836, 515] width 92 height 30
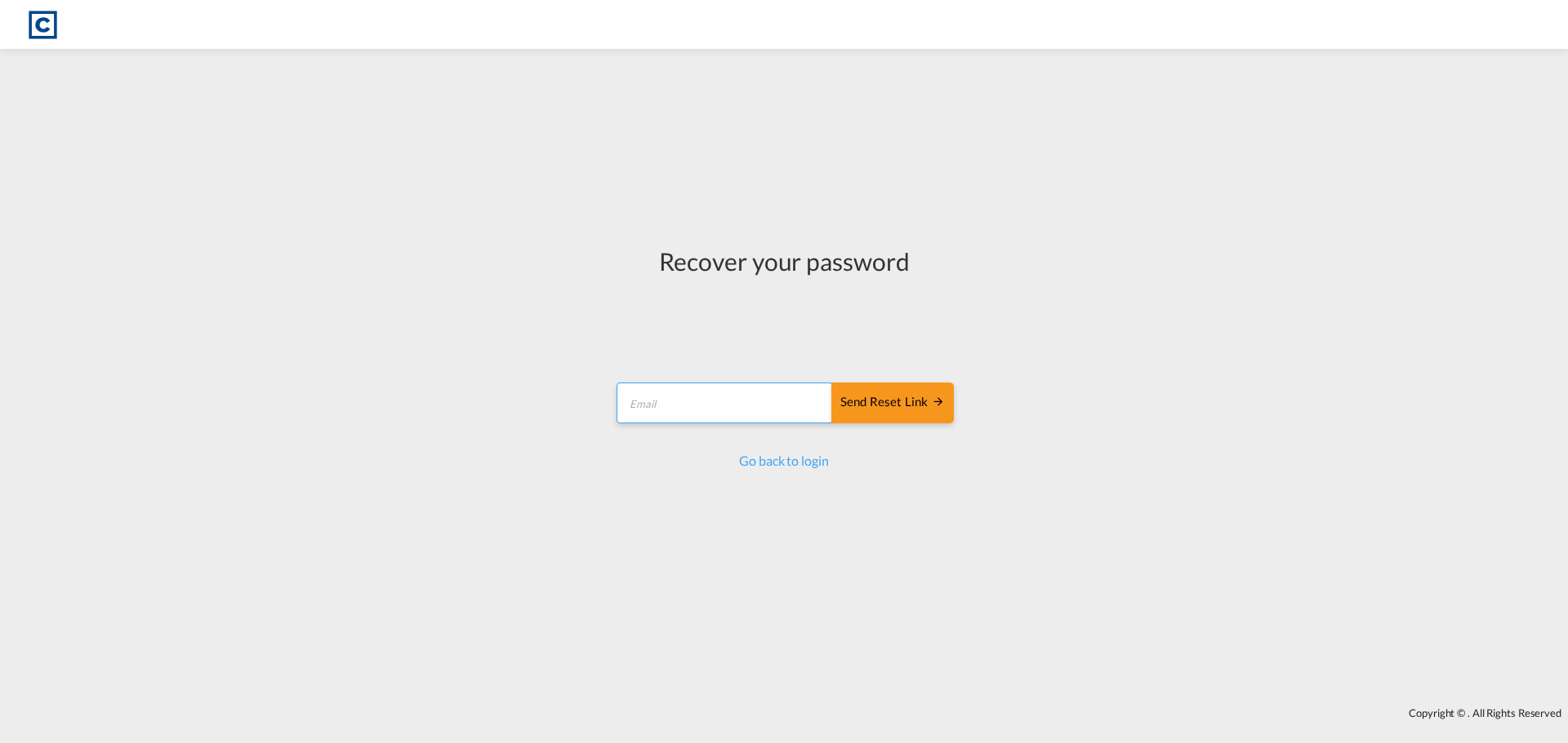
click at [791, 402] on input "email" at bounding box center [724, 403] width 216 height 41
type input "[PERSON_NAME][EMAIL_ADDRESS][DOMAIN_NAME]"
drag, startPoint x: 870, startPoint y: 402, endPoint x: 916, endPoint y: 383, distance: 49.8
click at [872, 401] on div "Send reset link" at bounding box center [893, 403] width 105 height 19
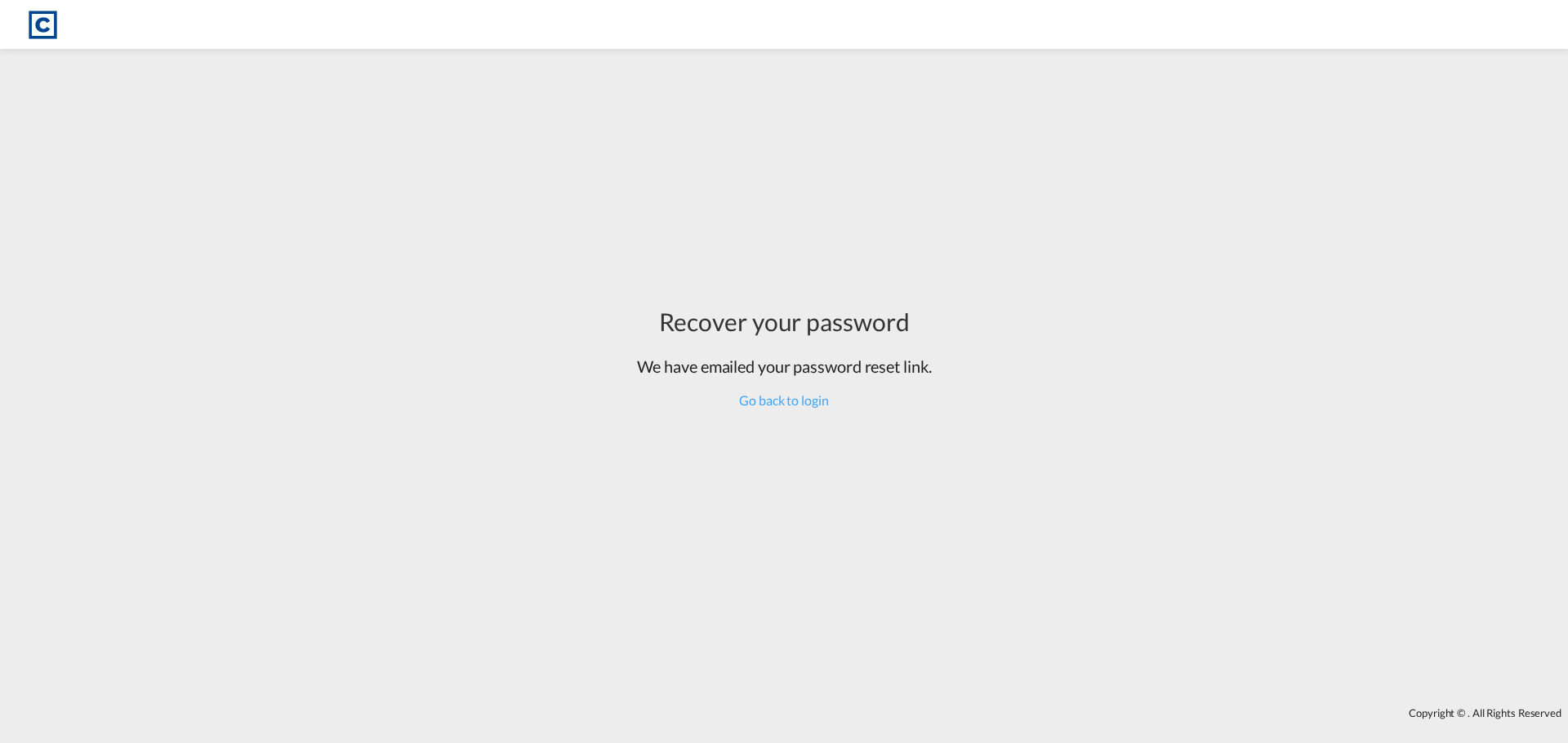
click at [229, 133] on div "Recover your password We have emailed your password reset link. Go back to login" at bounding box center [784, 378] width 1568 height 642
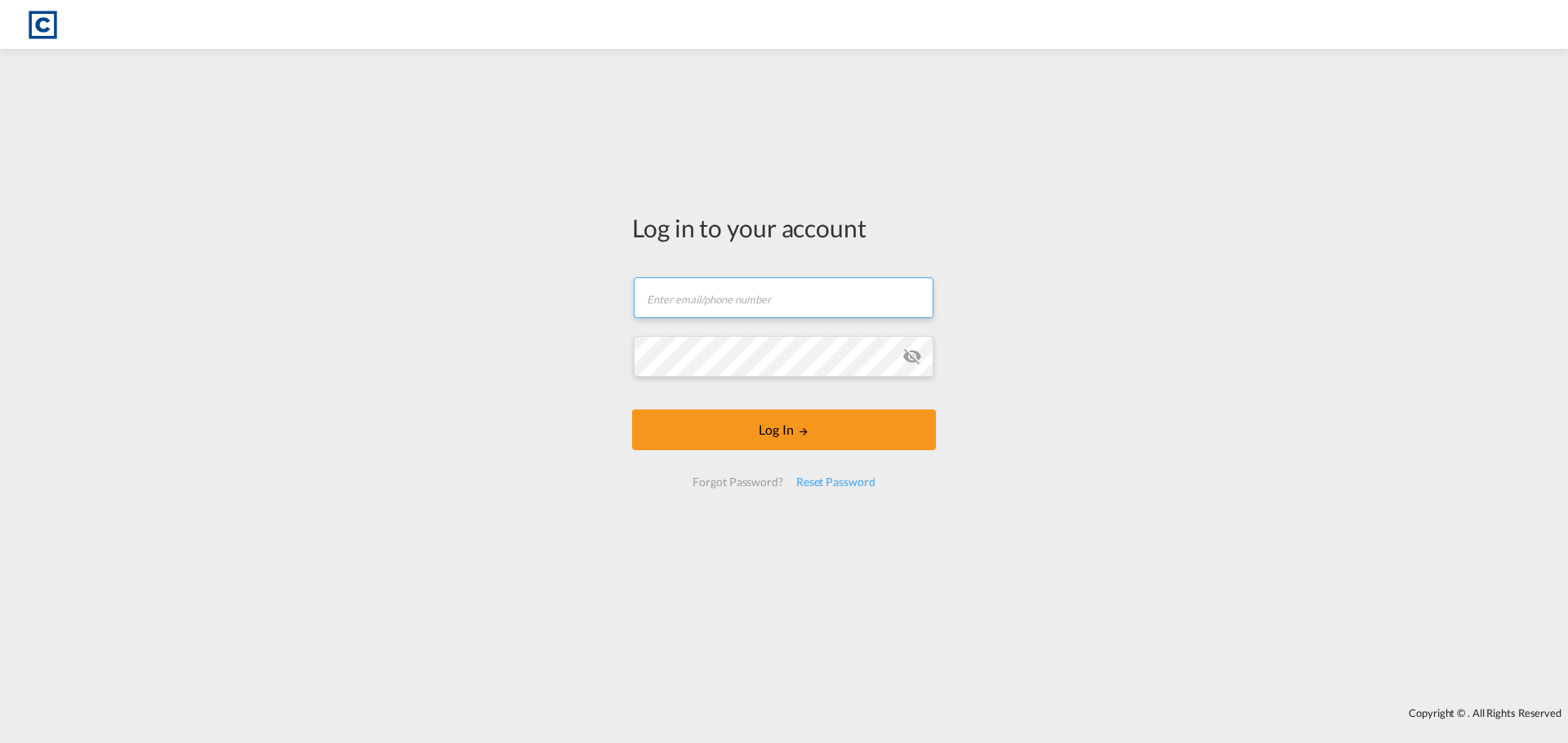
type input "[PERSON_NAME][EMAIL_ADDRESS][DOMAIN_NAME]"
click at [607, 337] on div "Log in to your account [PERSON_NAME][EMAIL_ADDRESS][DOMAIN_NAME] Log In Forgot …" at bounding box center [784, 378] width 1568 height 642
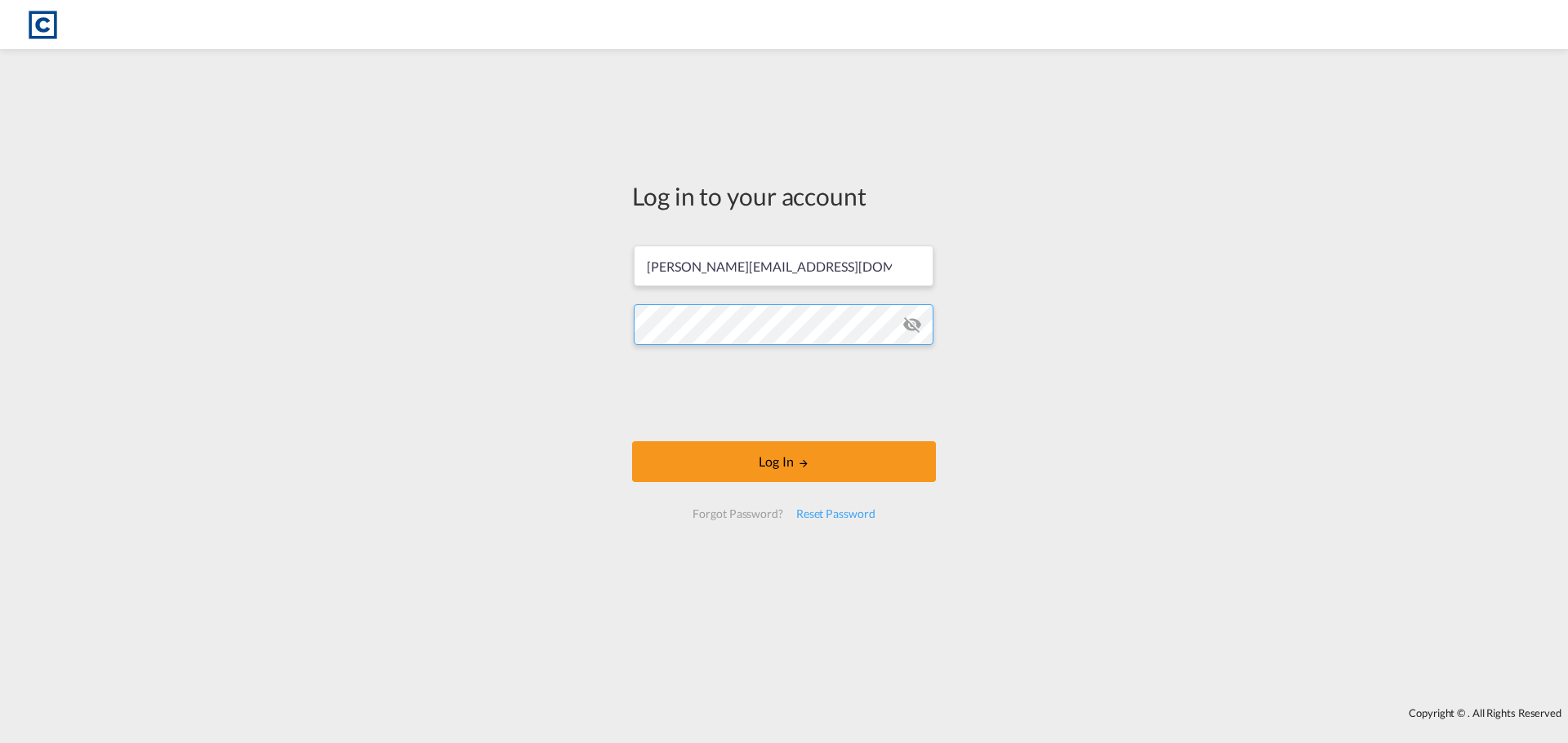
click at [510, 297] on div "Log in to your account [PERSON_NAME][EMAIL_ADDRESS][DOMAIN_NAME] Log In Forgot …" at bounding box center [784, 378] width 1568 height 642
click at [680, 468] on button "Log In" at bounding box center [784, 461] width 304 height 41
click at [797, 460] on button "Log In" at bounding box center [784, 461] width 304 height 41
click at [1164, 487] on div "Log in to your account [PERSON_NAME][EMAIL_ADDRESS][DOMAIN_NAME] Log In Forgot …" at bounding box center [784, 378] width 1568 height 642
type input "[PERSON_NAME][EMAIL_ADDRESS][DOMAIN_NAME]"
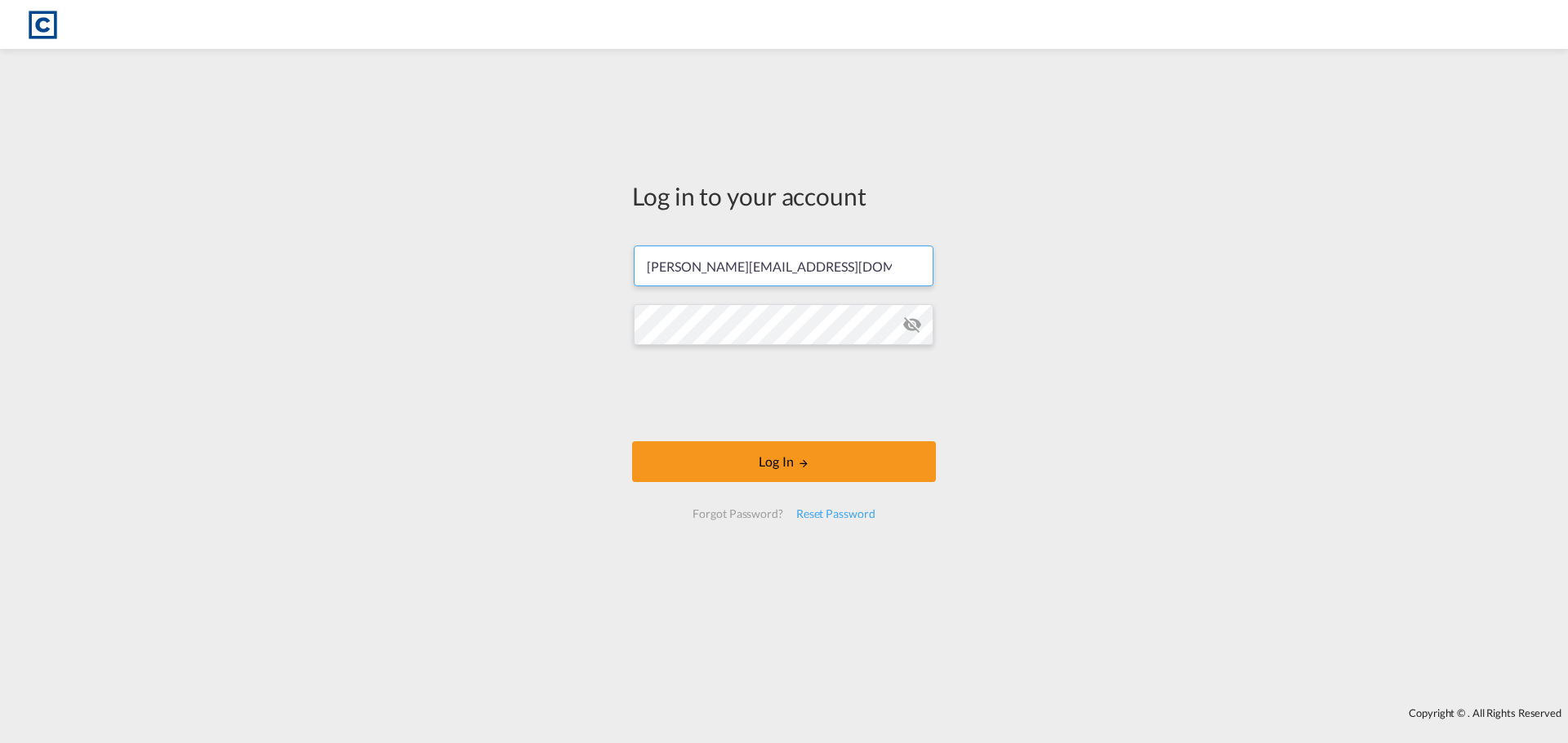
click at [915, 324] on md-icon "icon-eye-off" at bounding box center [912, 324] width 19 height 19
click at [627, 336] on div "Log in to your account [PERSON_NAME][EMAIL_ADDRESS][DOMAIN_NAME] Log In Forgot …" at bounding box center [784, 358] width 328 height 600
click at [707, 473] on button "Log In" at bounding box center [784, 461] width 304 height 41
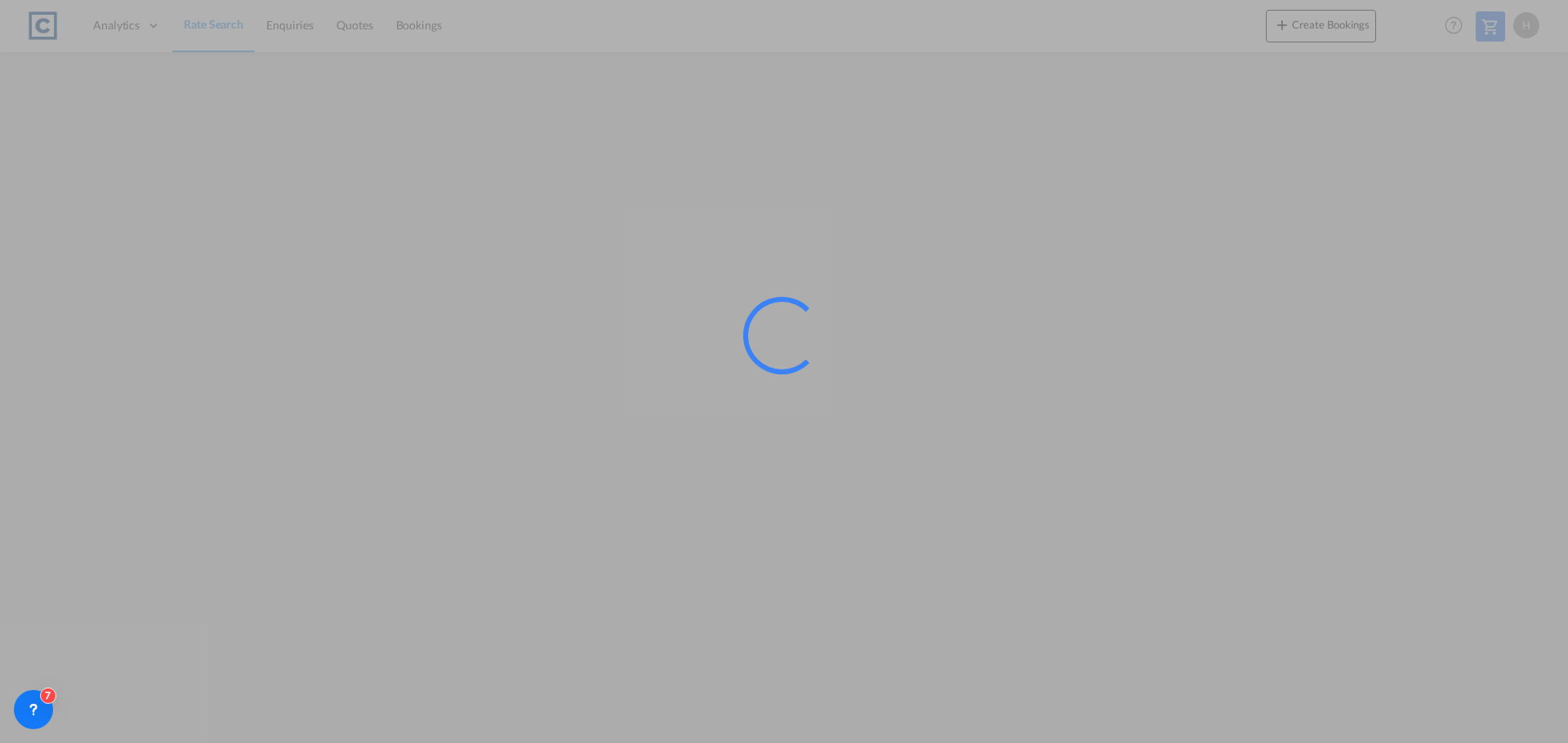
click at [369, 378] on div at bounding box center [784, 372] width 1568 height 743
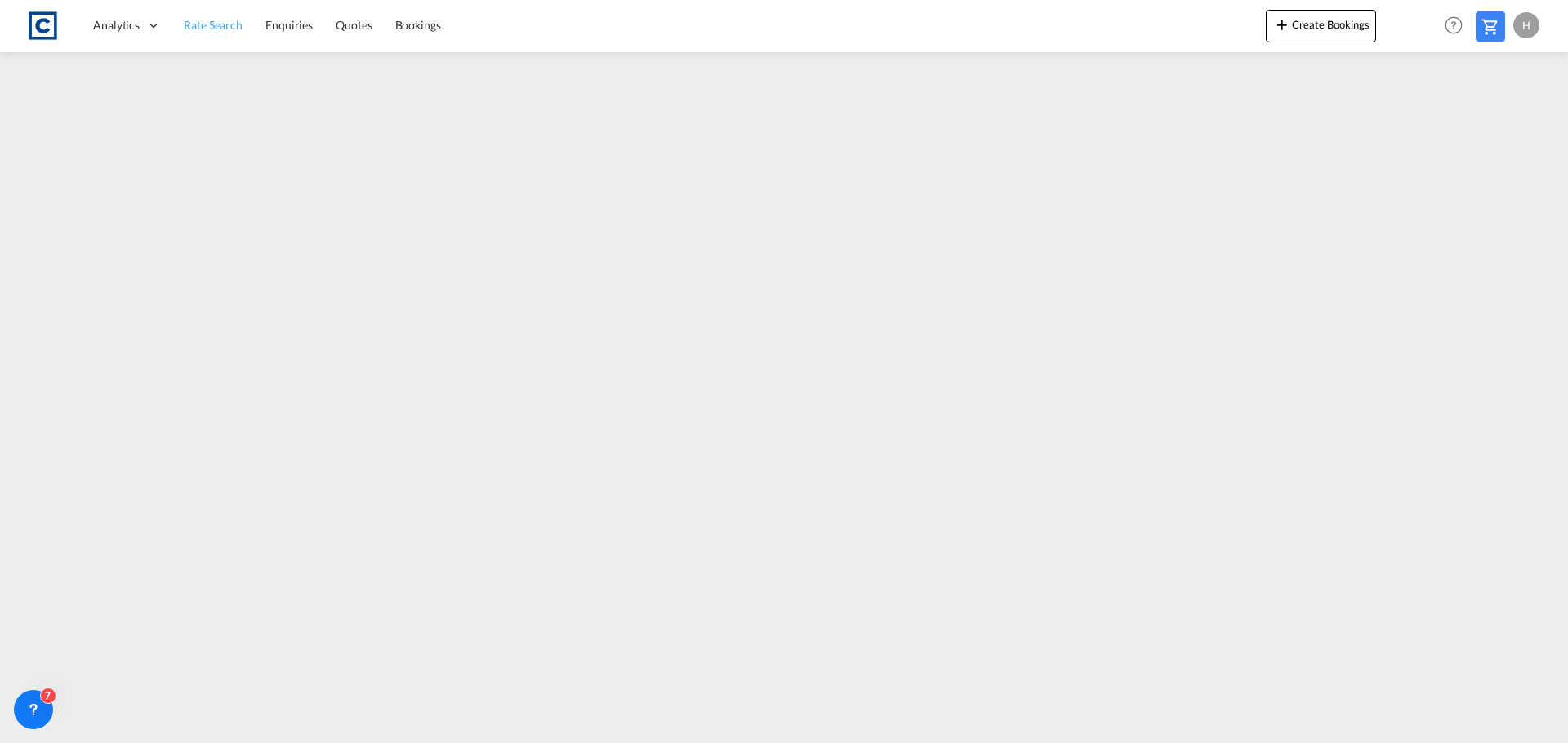
click at [238, 27] on span "Rate Search" at bounding box center [213, 25] width 58 height 14
